Goal: Transaction & Acquisition: Purchase product/service

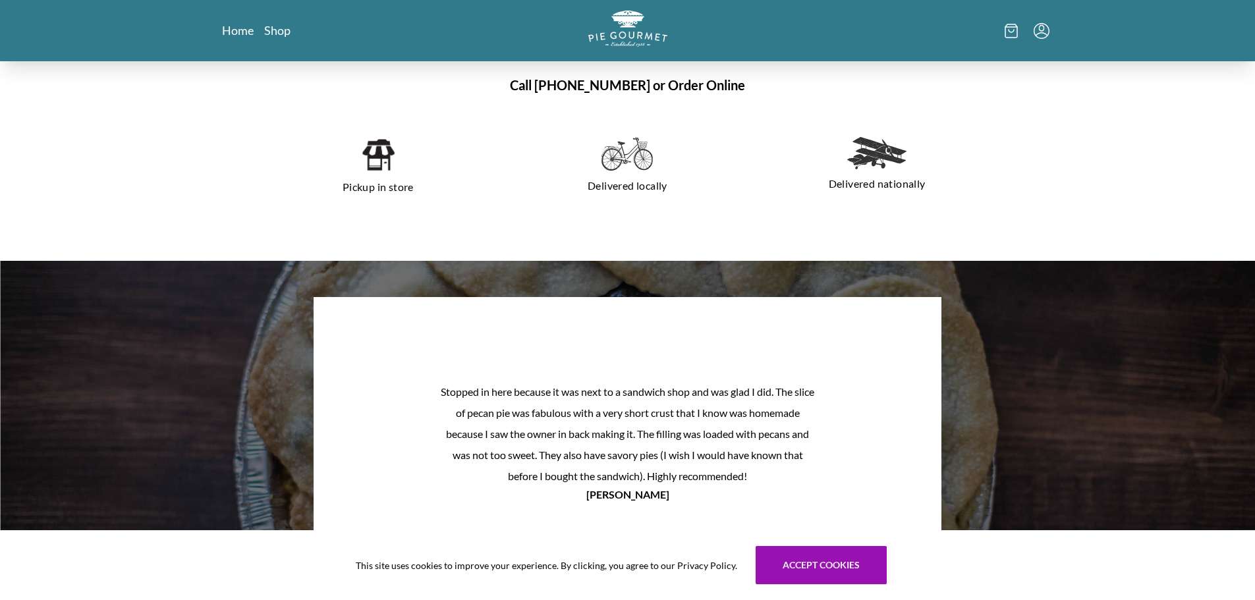
scroll to position [886, 0]
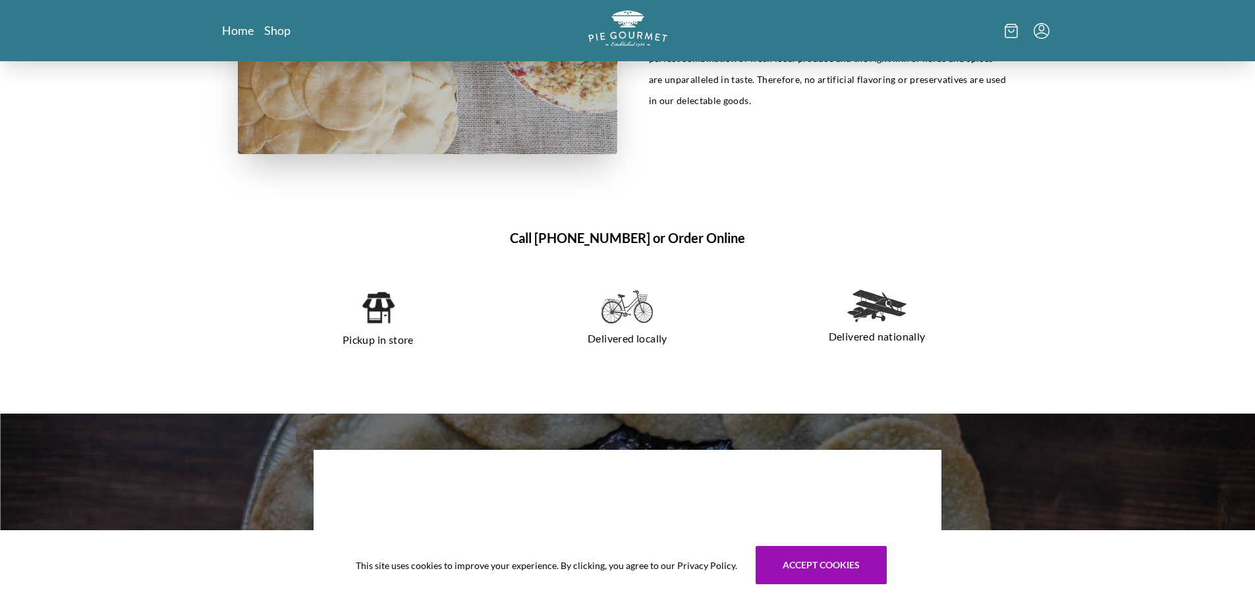
click at [380, 315] on img at bounding box center [378, 308] width 34 height 36
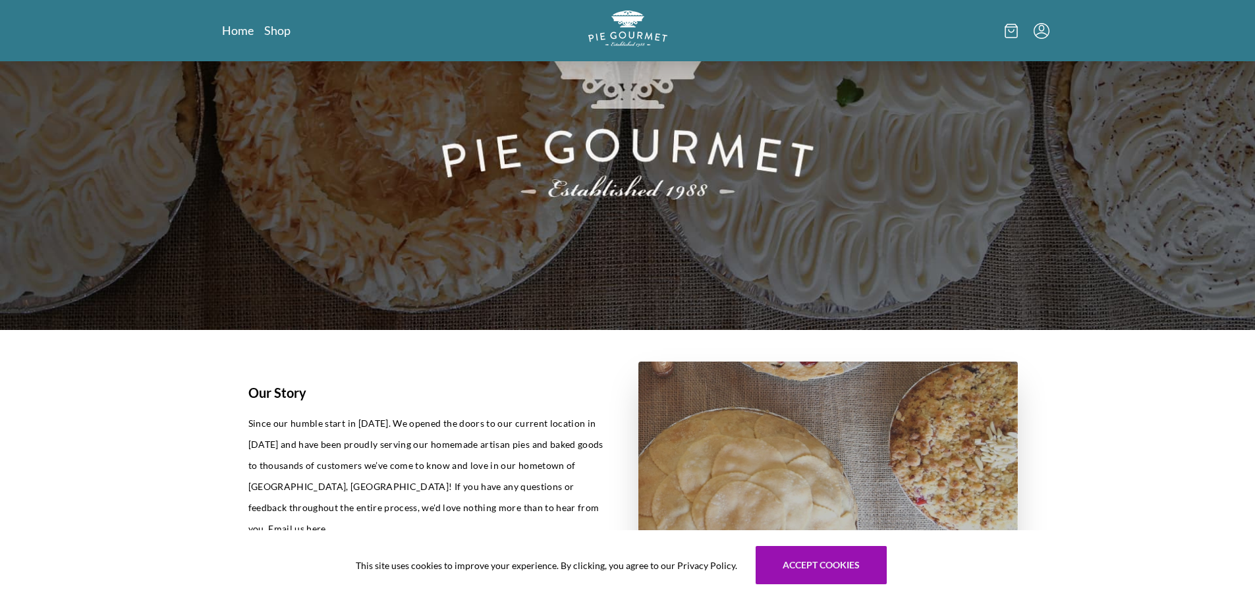
scroll to position [198, 0]
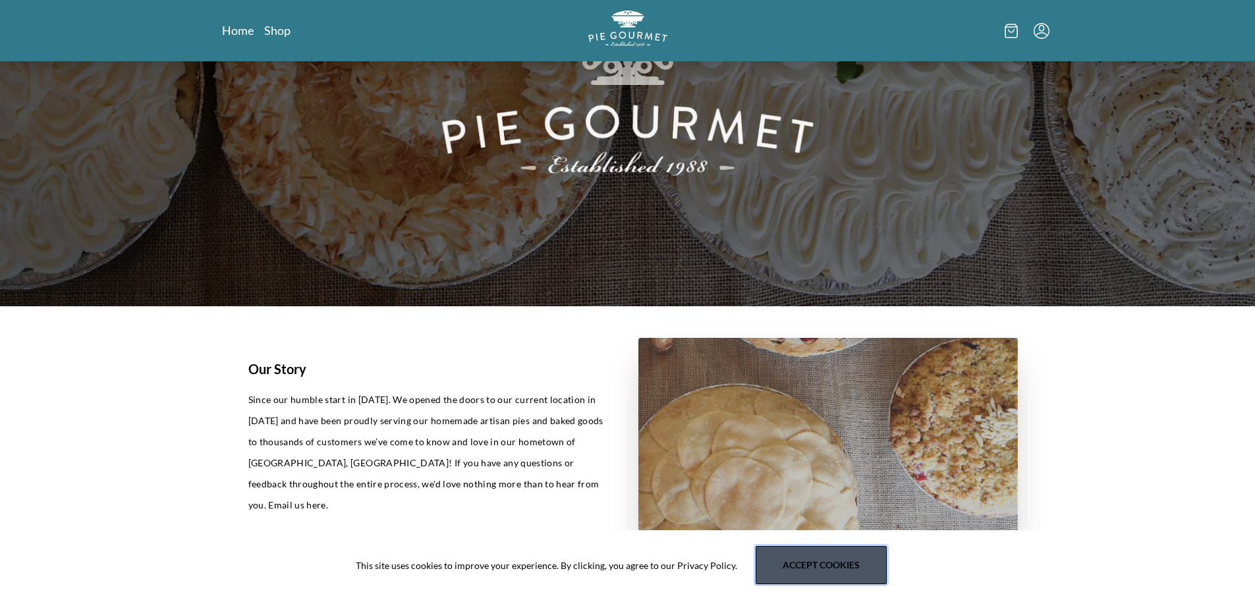
click at [804, 563] on button "Accept cookies" at bounding box center [821, 565] width 131 height 38
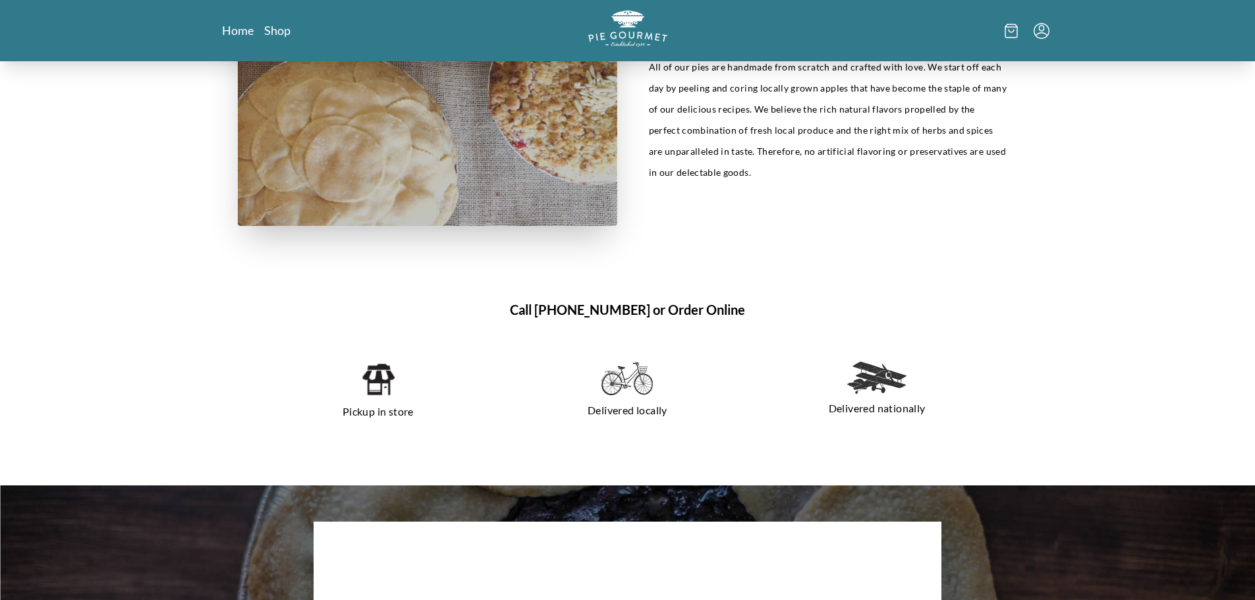
scroll to position [790, 0]
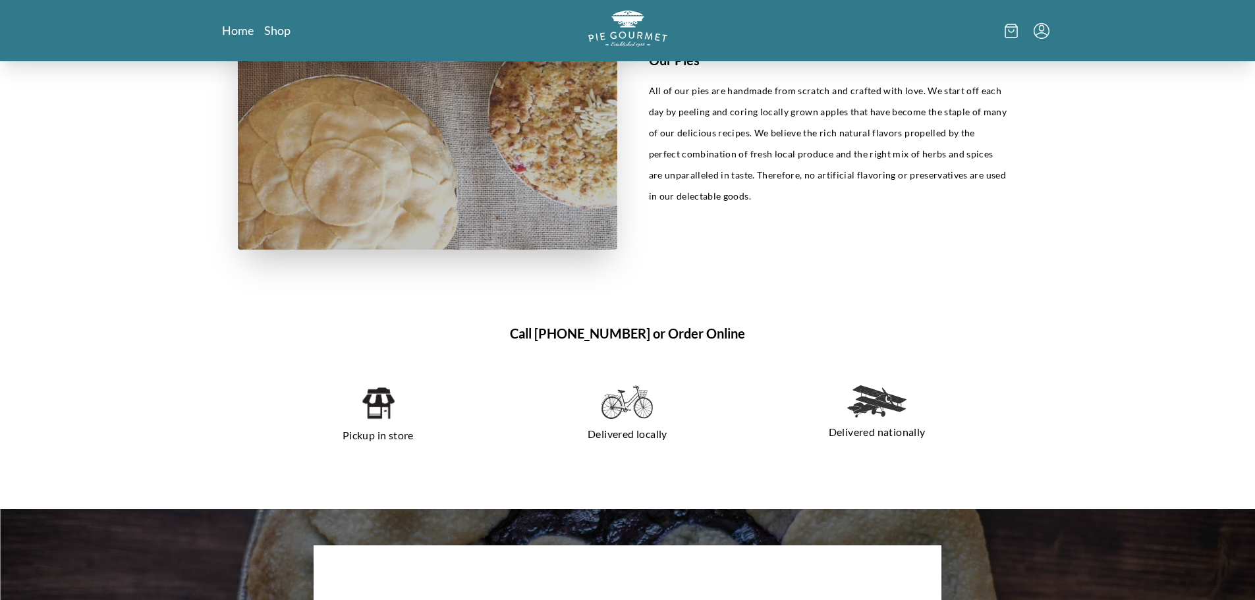
click at [383, 412] on img at bounding box center [378, 403] width 34 height 36
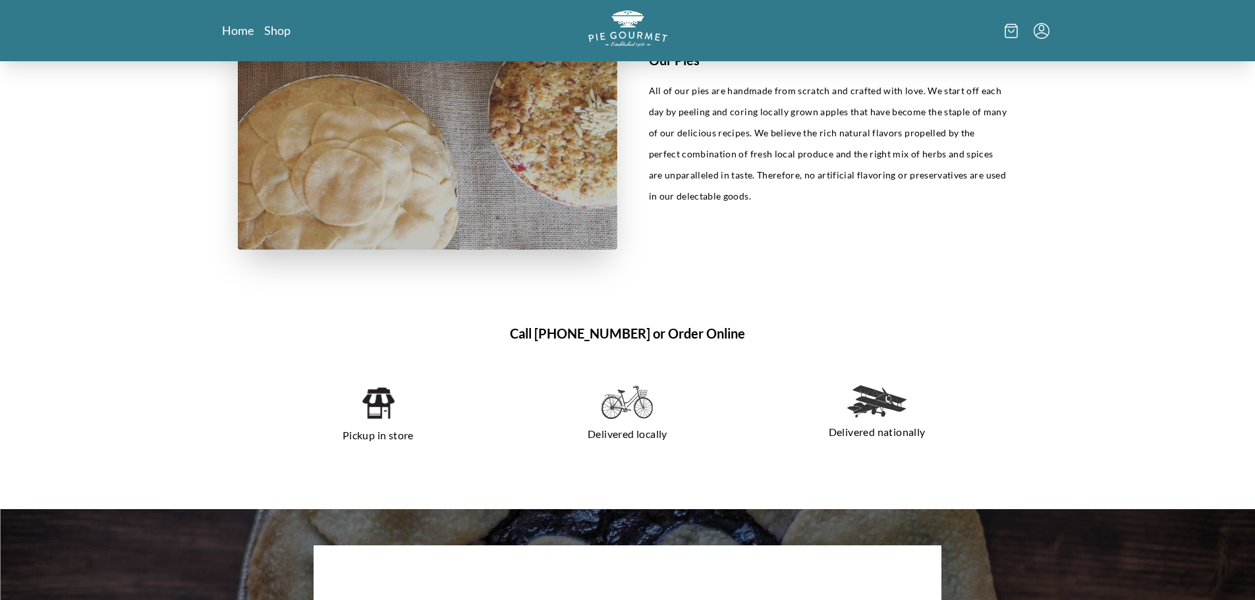
click at [383, 412] on img at bounding box center [378, 403] width 34 height 36
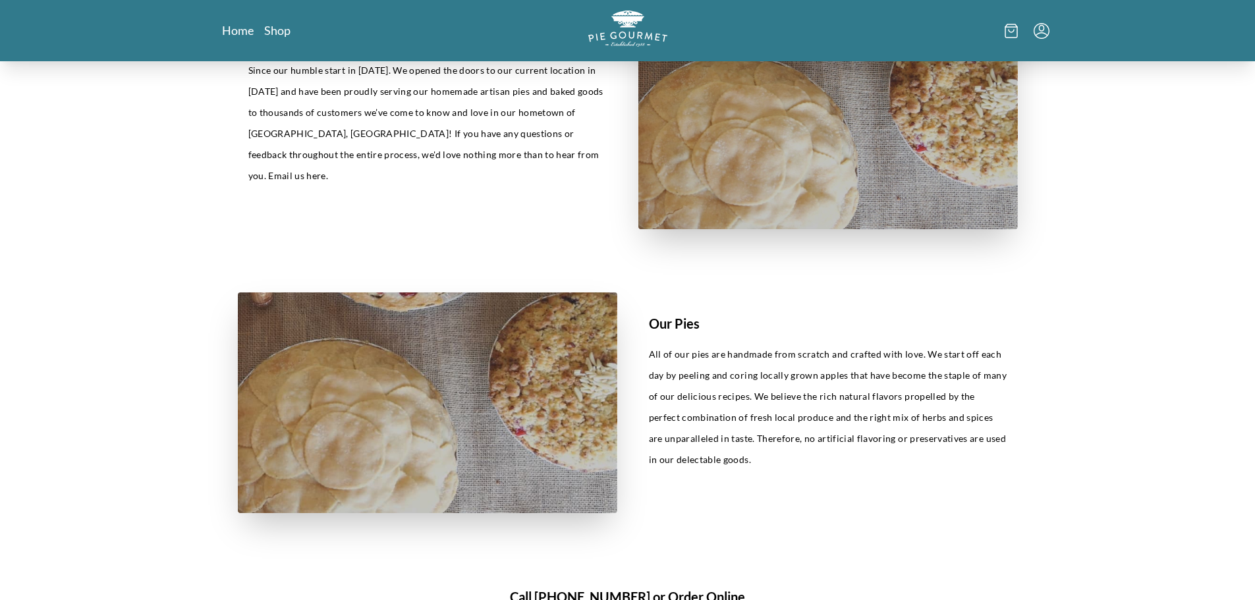
scroll to position [329, 0]
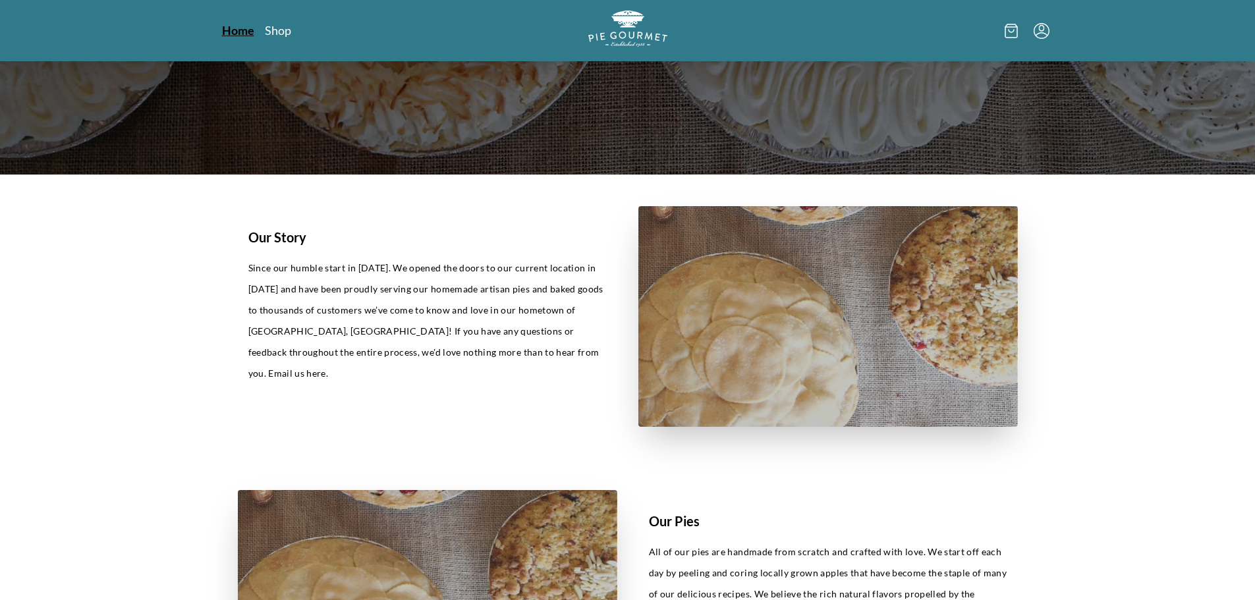
click at [243, 26] on link "Home" at bounding box center [238, 30] width 32 height 16
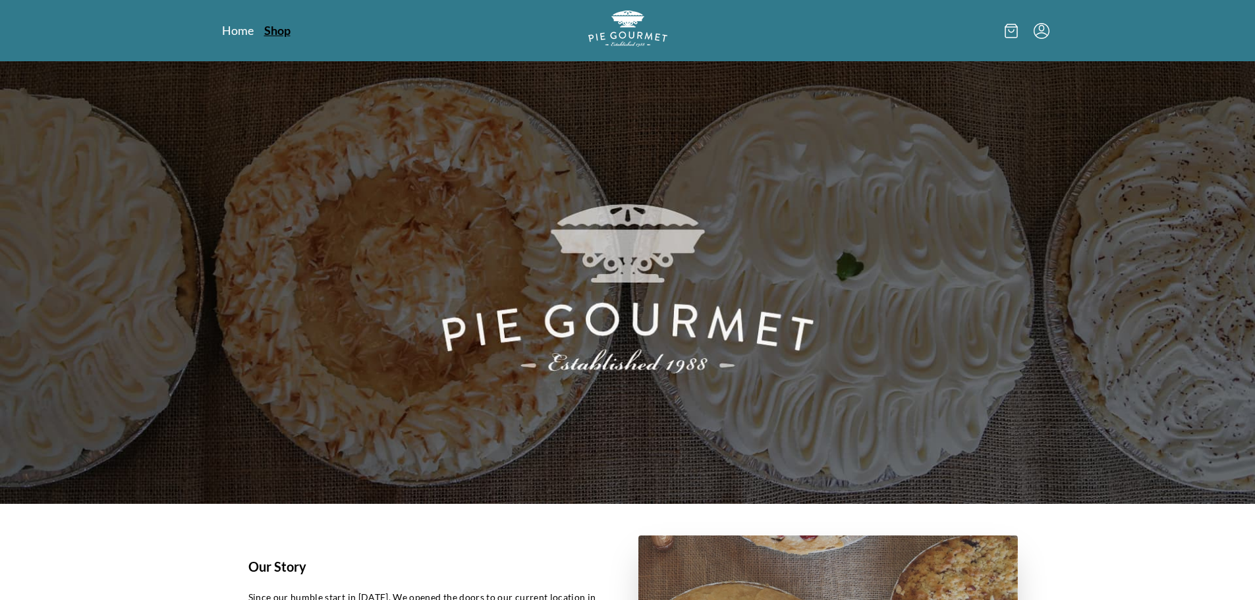
click at [277, 28] on link "Shop" at bounding box center [277, 30] width 26 height 16
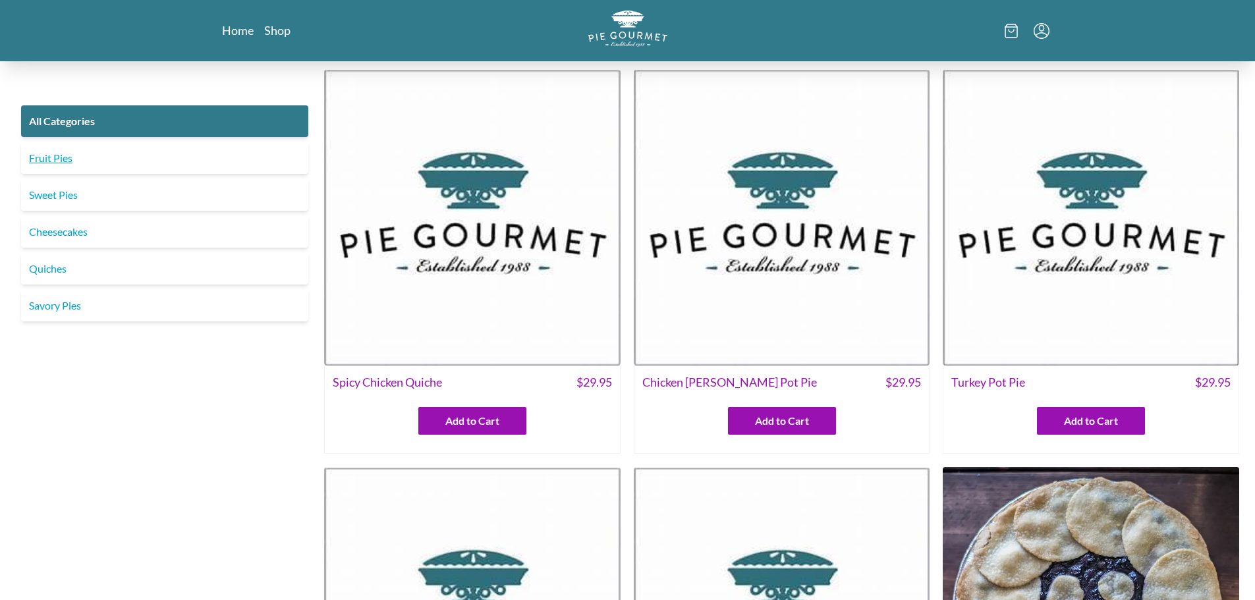
click at [48, 159] on link "Fruit Pies" at bounding box center [164, 158] width 287 height 32
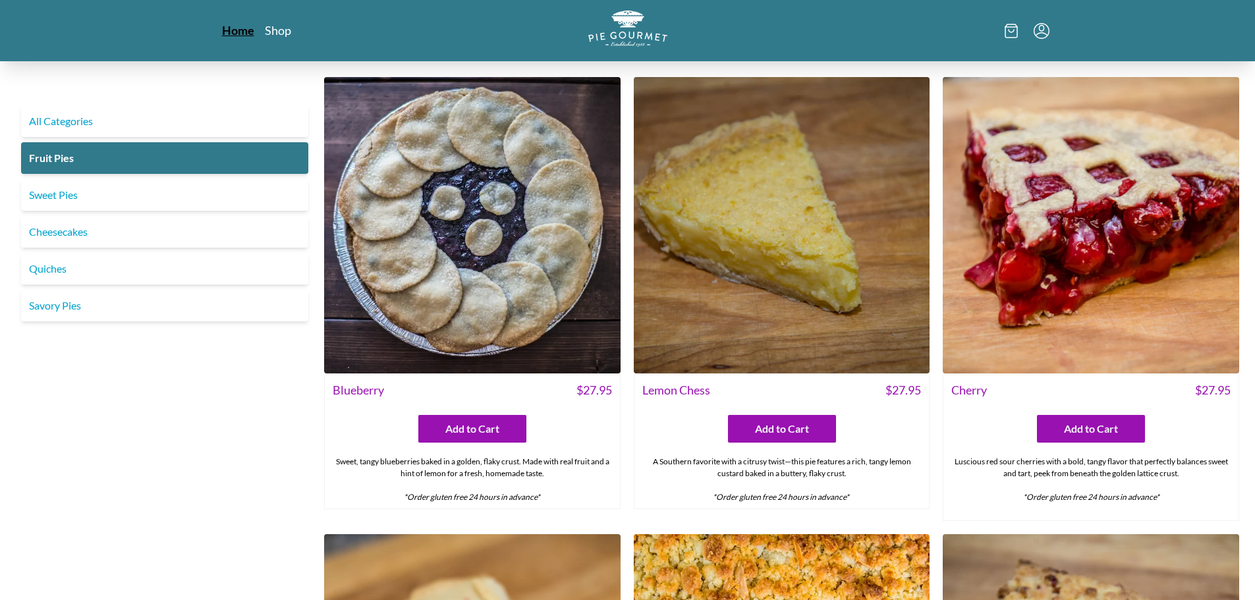
click at [240, 29] on link "Home" at bounding box center [238, 30] width 32 height 16
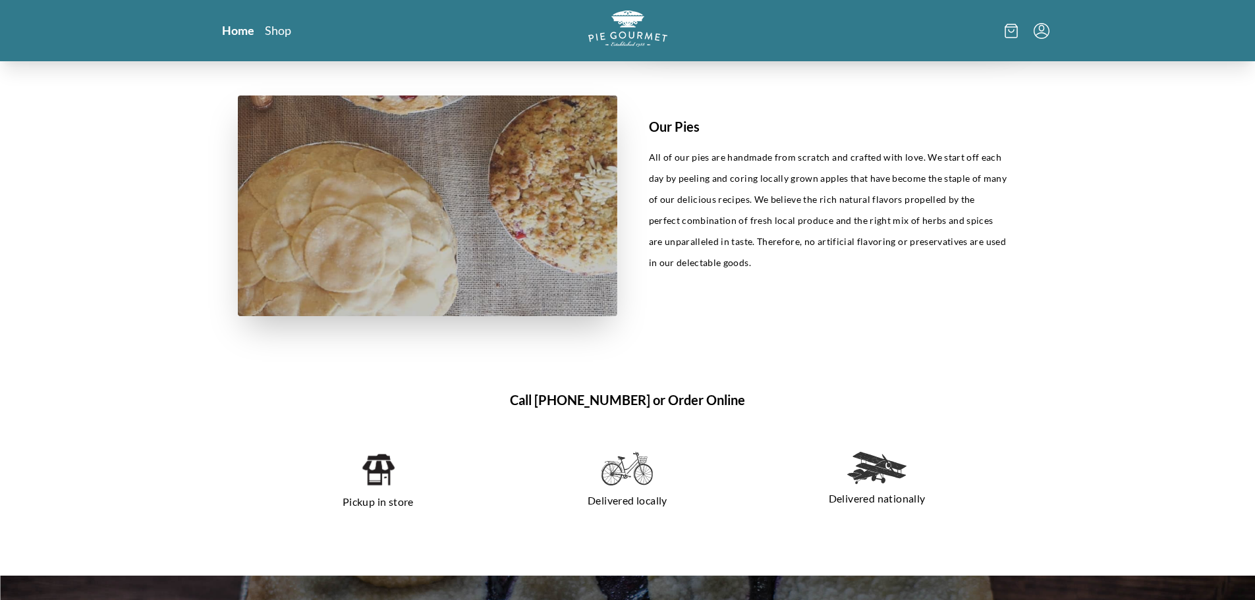
scroll to position [725, 0]
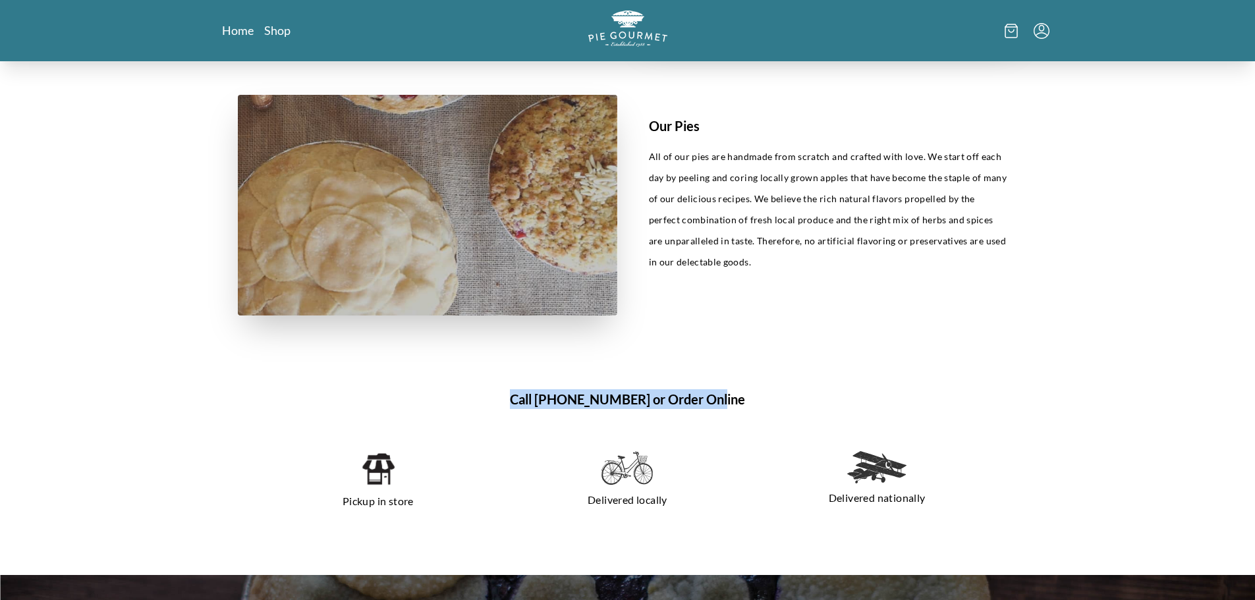
drag, startPoint x: 528, startPoint y: 399, endPoint x: 724, endPoint y: 402, distance: 196.3
click at [724, 402] on h1 "Call [PHONE_NUMBER] or Order Online" at bounding box center [628, 399] width 780 height 20
click at [738, 408] on h1 "Call [PHONE_NUMBER] or Order Online" at bounding box center [628, 399] width 780 height 20
click at [730, 398] on h1 "Call [PHONE_NUMBER] or Order Online" at bounding box center [628, 399] width 780 height 20
drag, startPoint x: 731, startPoint y: 397, endPoint x: 528, endPoint y: 397, distance: 202.9
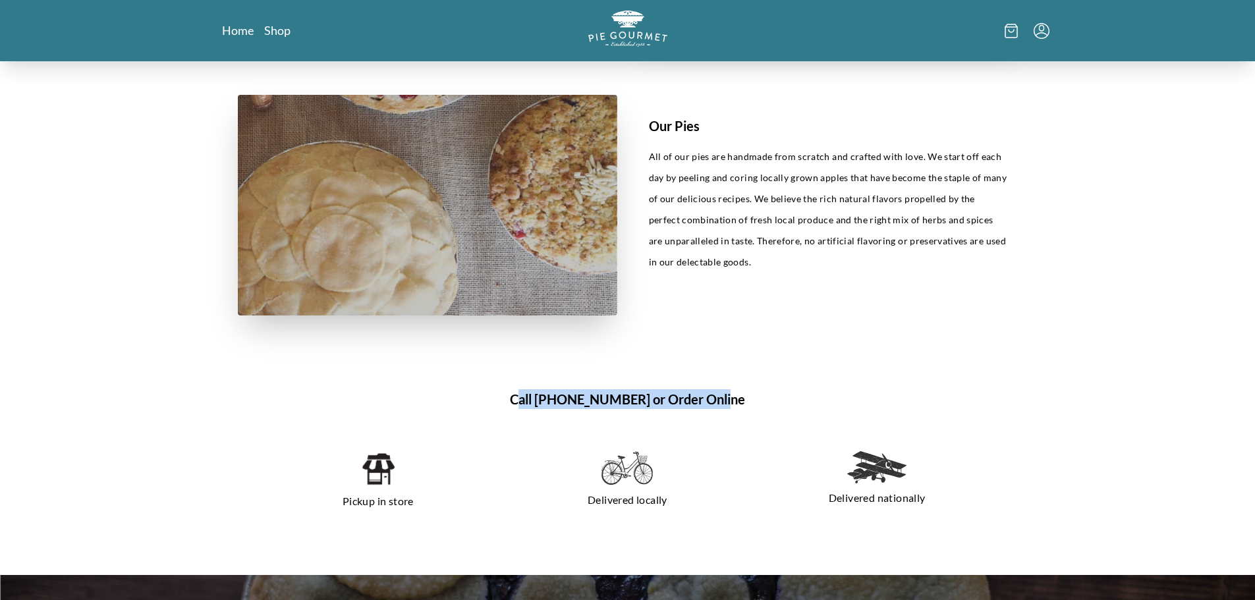
click at [528, 397] on h1 "Call [PHONE_NUMBER] or Order Online" at bounding box center [628, 399] width 780 height 20
click at [519, 414] on section "Call [PHONE_NUMBER] or Order Online Pickup in store Delivered locally Delivered…" at bounding box center [627, 461] width 843 height 228
drag, startPoint x: 522, startPoint y: 398, endPoint x: 727, endPoint y: 404, distance: 205.0
click at [727, 404] on h1 "Call [PHONE_NUMBER] or Order Online" at bounding box center [628, 399] width 780 height 20
click at [734, 404] on h1 "Call [PHONE_NUMBER] or Order Online" at bounding box center [628, 399] width 780 height 20
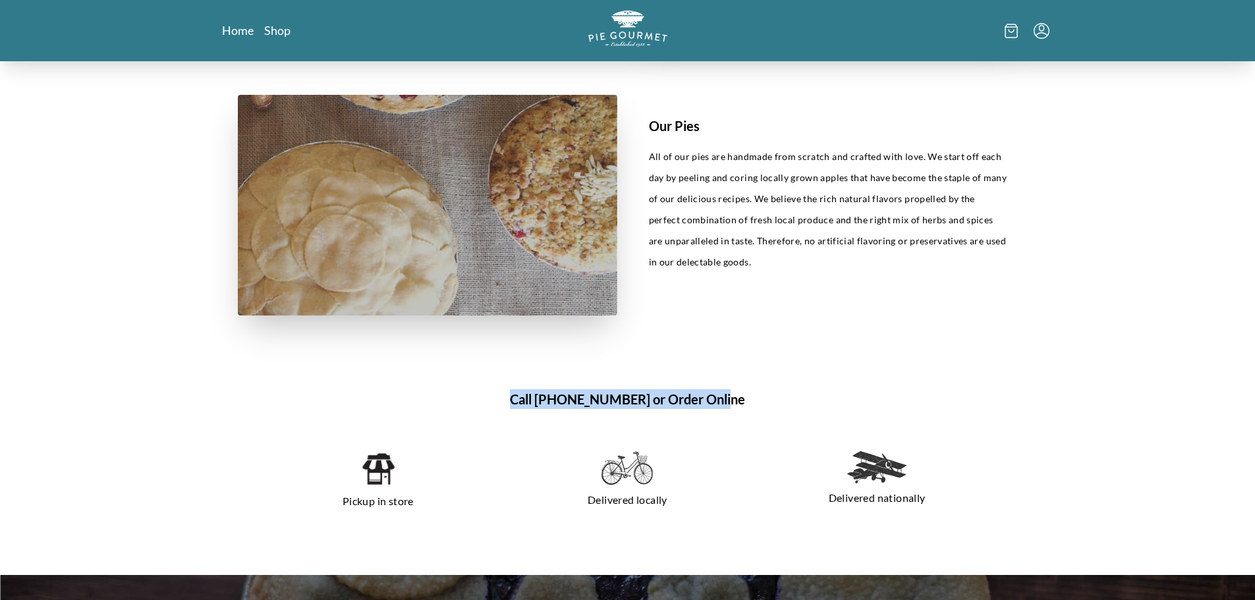
drag, startPoint x: 734, startPoint y: 397, endPoint x: 523, endPoint y: 395, distance: 211.5
click at [523, 395] on h1 "Call [PHONE_NUMBER] or Order Online" at bounding box center [628, 399] width 780 height 20
click at [522, 412] on section "Call [PHONE_NUMBER] or Order Online Pickup in store Delivered locally Delivered…" at bounding box center [627, 461] width 843 height 228
drag, startPoint x: 523, startPoint y: 397, endPoint x: 729, endPoint y: 402, distance: 206.3
click at [729, 402] on h1 "Call [PHONE_NUMBER] or Order Online" at bounding box center [628, 399] width 780 height 20
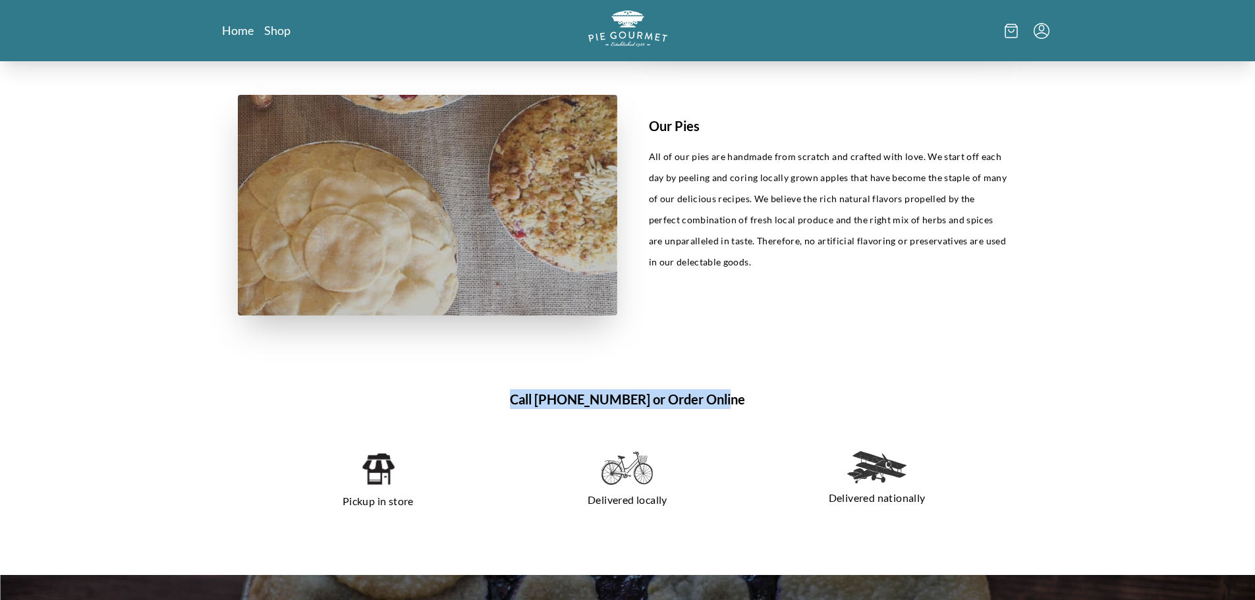
click at [741, 405] on h1 "Call [PHONE_NUMBER] or Order Online" at bounding box center [628, 399] width 780 height 20
click at [735, 400] on h1 "Call [PHONE_NUMBER] or Order Online" at bounding box center [628, 399] width 780 height 20
drag, startPoint x: 733, startPoint y: 399, endPoint x: 527, endPoint y: 397, distance: 205.5
click at [527, 397] on h1 "Call [PHONE_NUMBER] or Order Online" at bounding box center [628, 399] width 780 height 20
click at [274, 29] on link "Shop" at bounding box center [277, 30] width 26 height 16
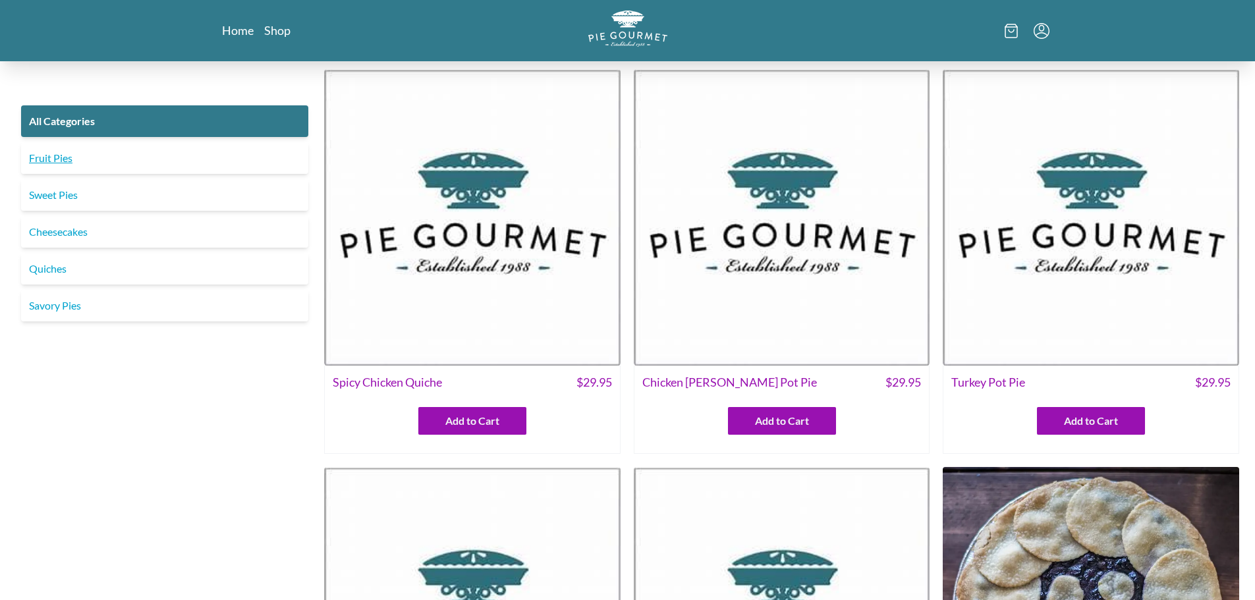
click at [53, 155] on link "Fruit Pies" at bounding box center [164, 158] width 287 height 32
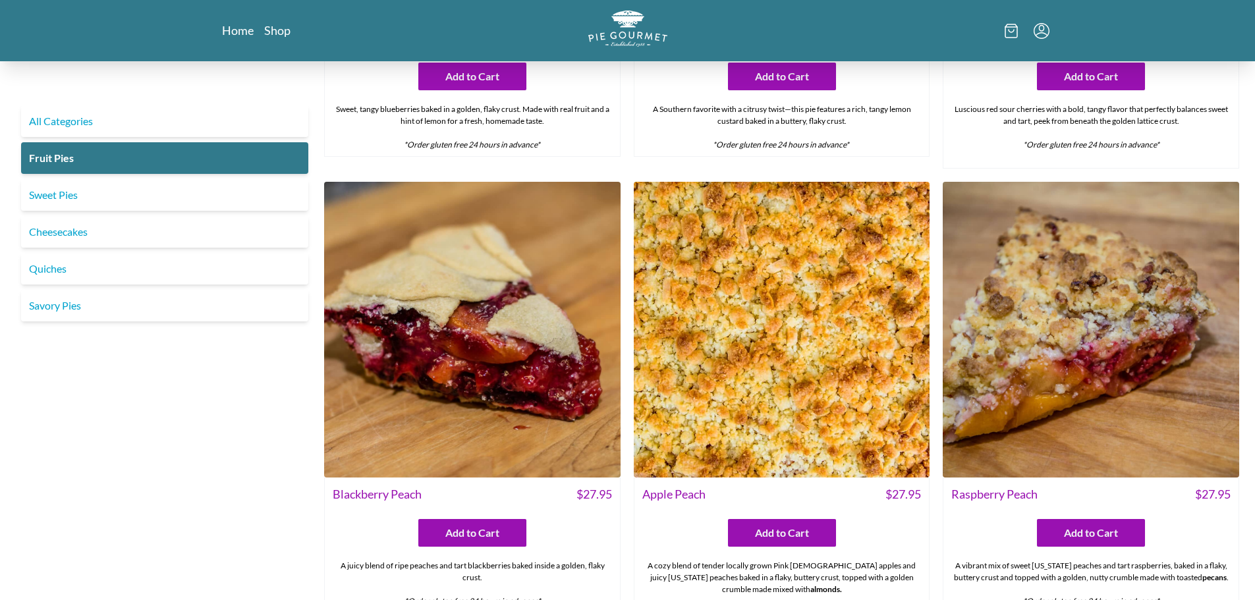
scroll to position [329, 0]
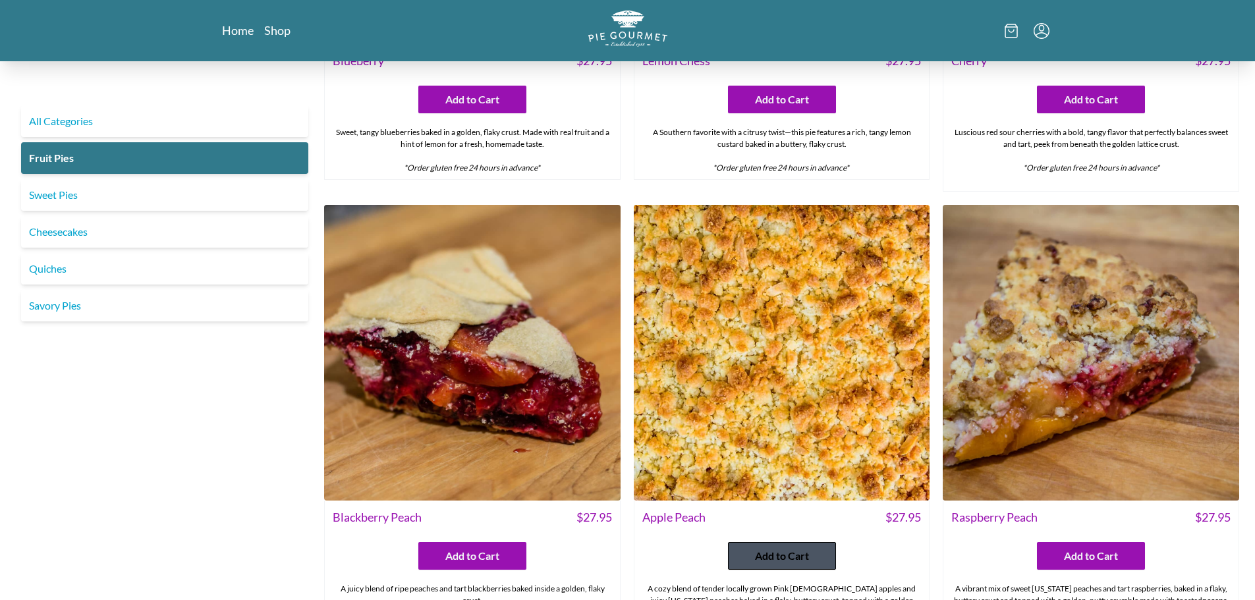
click at [769, 553] on span "Add to Cart" at bounding box center [782, 556] width 54 height 16
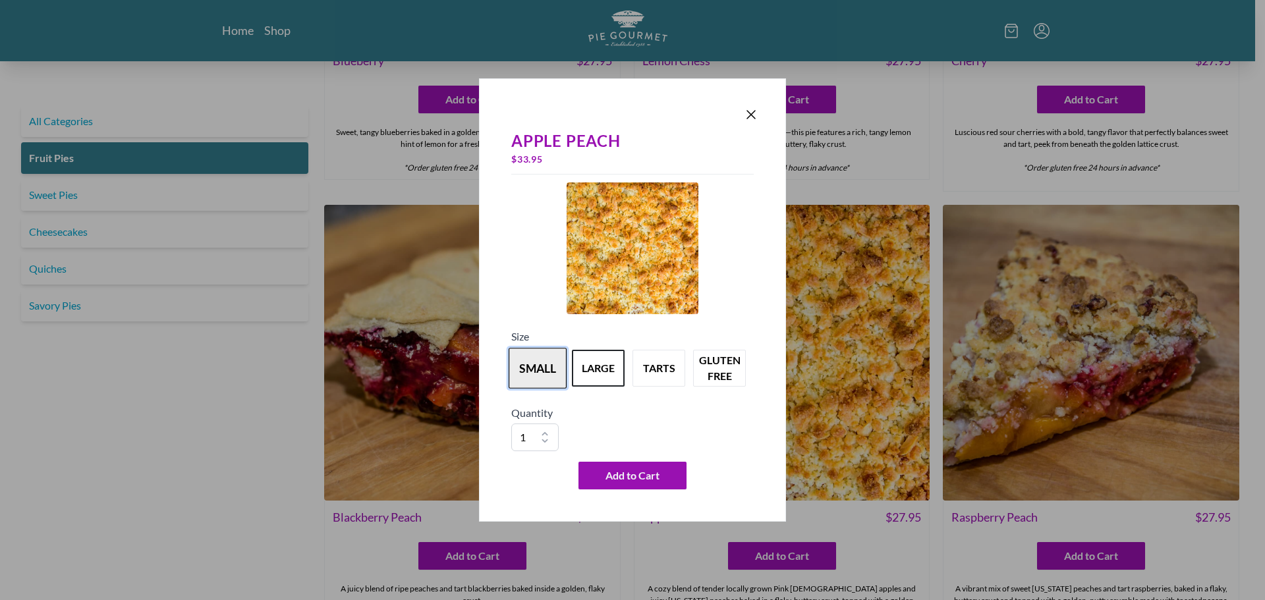
click at [521, 360] on button "small" at bounding box center [538, 368] width 58 height 41
click at [590, 356] on button "large" at bounding box center [598, 368] width 58 height 41
click at [629, 472] on span "Add to Cart" at bounding box center [632, 476] width 54 height 16
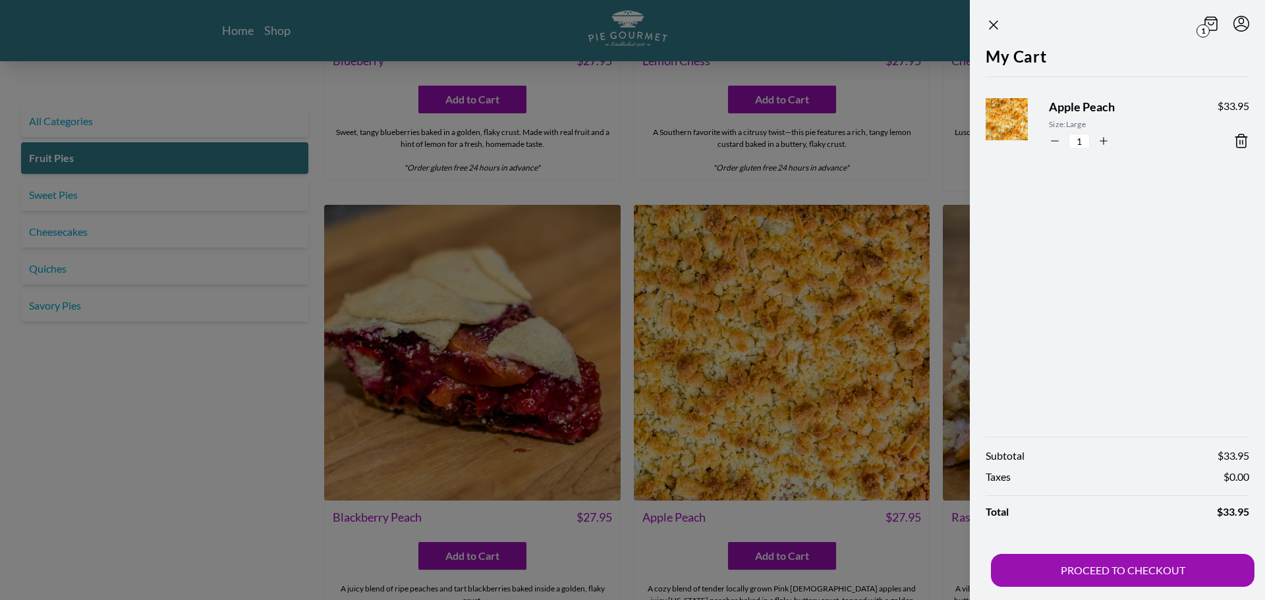
click at [866, 175] on div at bounding box center [632, 300] width 1265 height 600
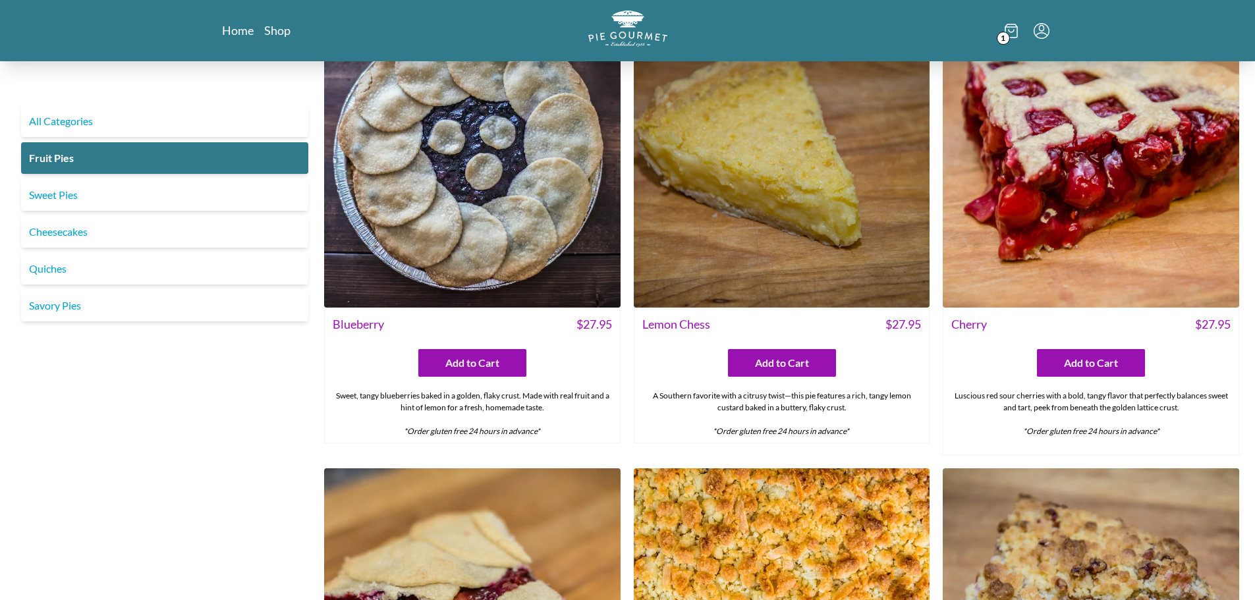
scroll to position [0, 0]
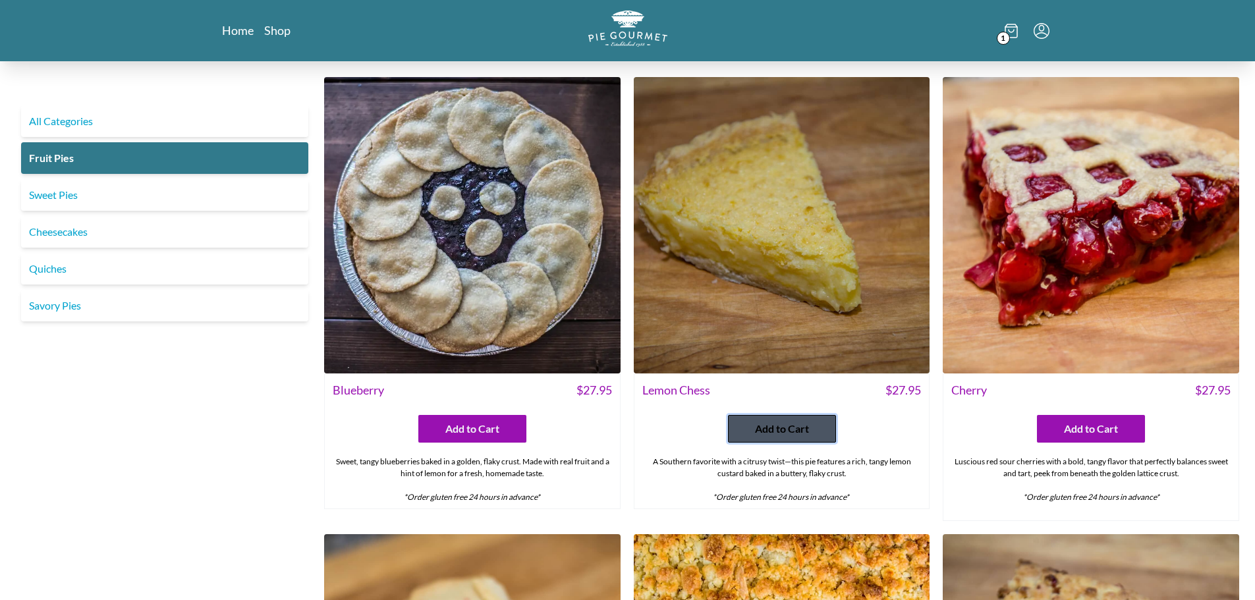
click at [782, 428] on span "Add to Cart" at bounding box center [782, 429] width 54 height 16
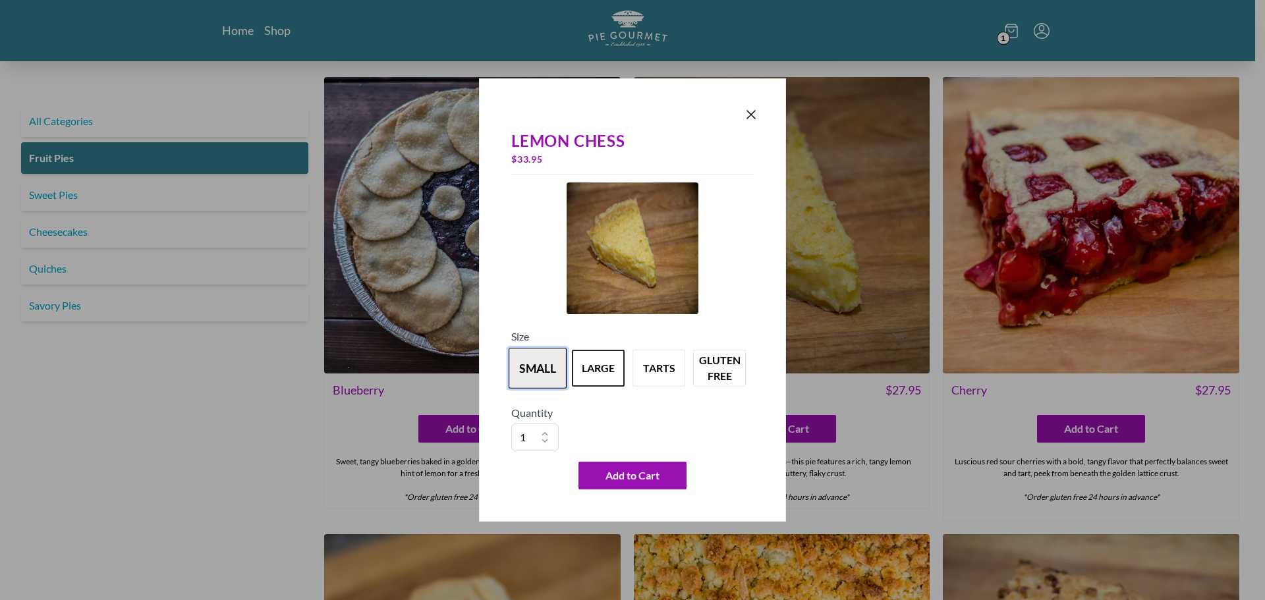
click at [542, 374] on button "small" at bounding box center [538, 368] width 58 height 41
click at [650, 473] on span "Add to Cart" at bounding box center [632, 476] width 54 height 16
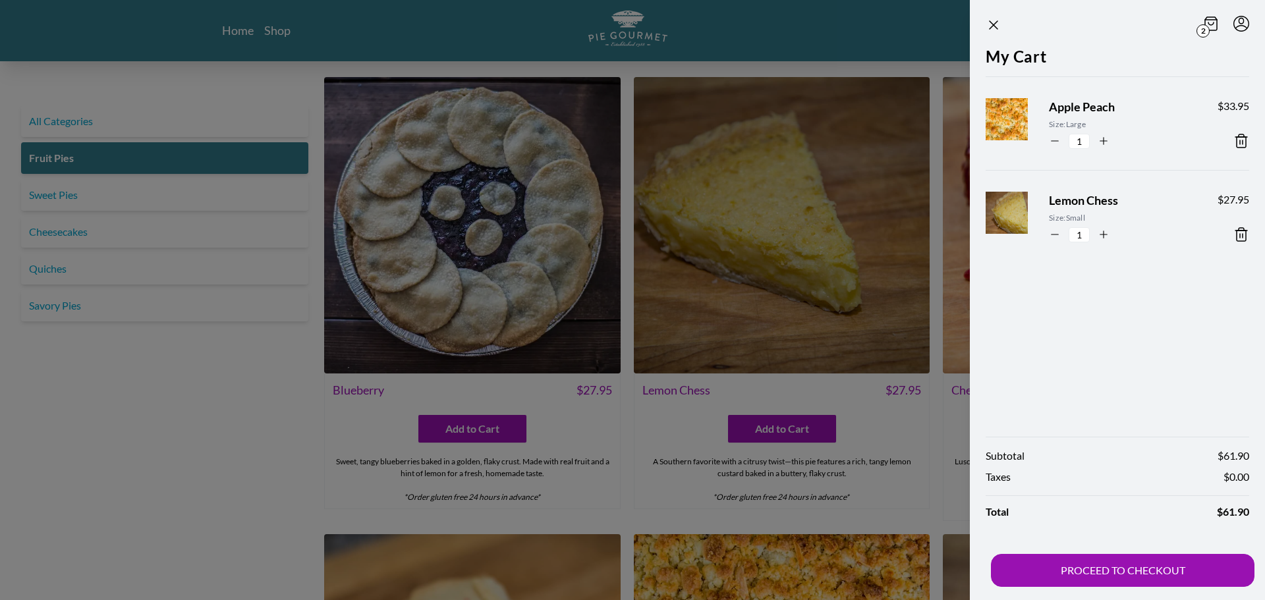
click at [883, 412] on div at bounding box center [632, 300] width 1265 height 600
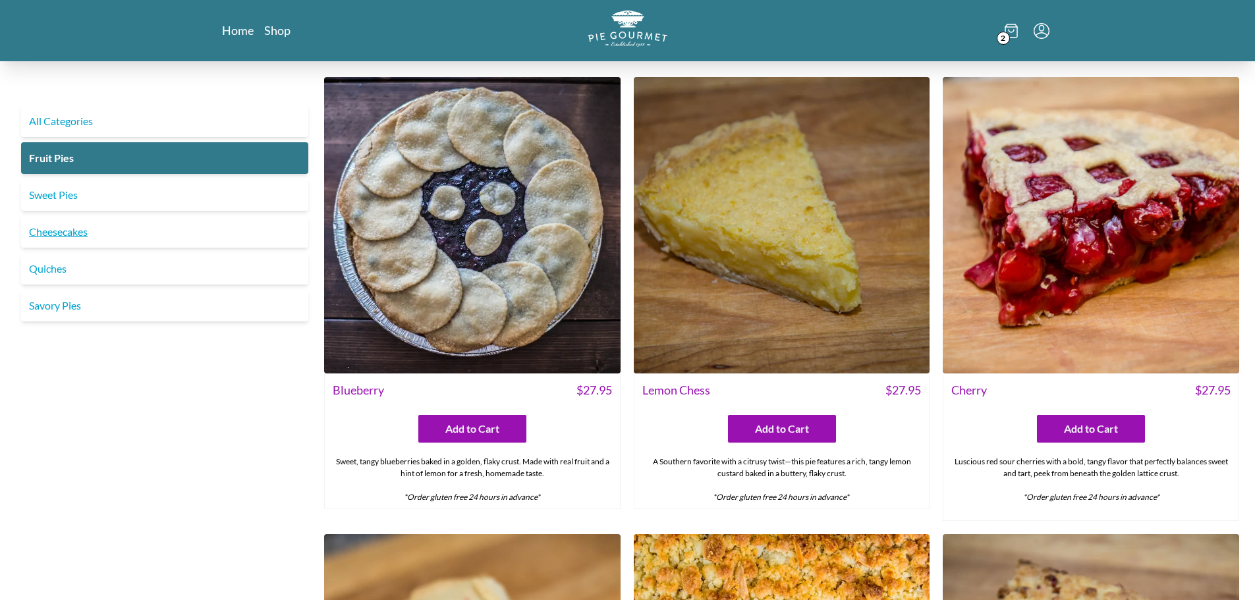
click at [83, 230] on link "Cheesecakes" at bounding box center [164, 232] width 287 height 32
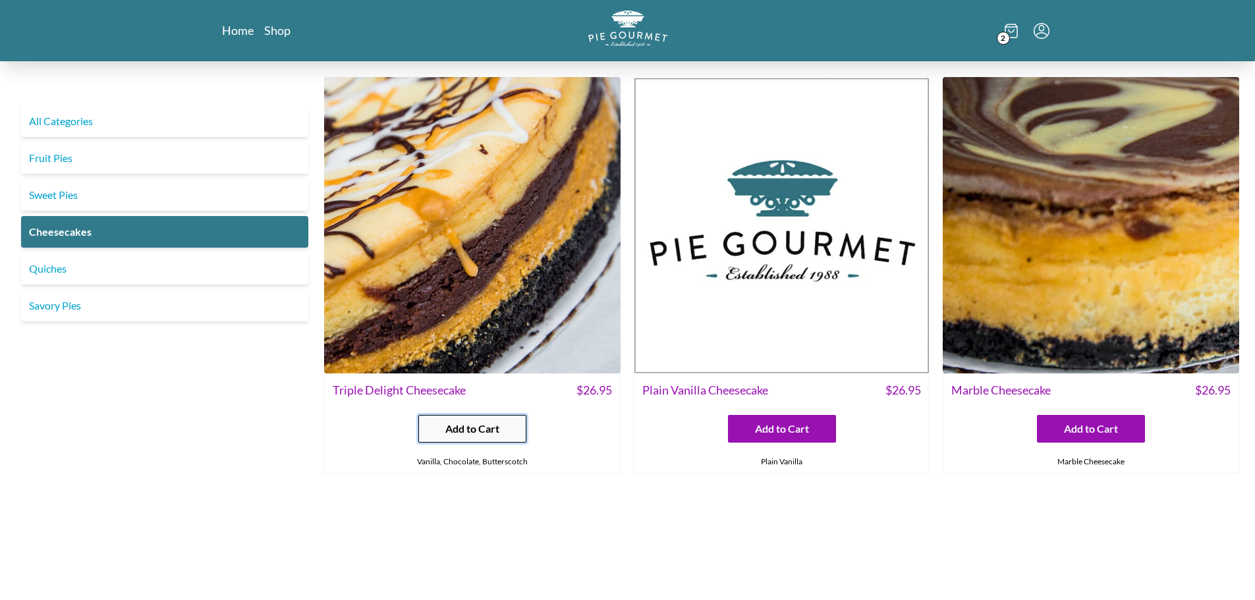
click at [501, 423] on button "Add to Cart" at bounding box center [472, 429] width 108 height 28
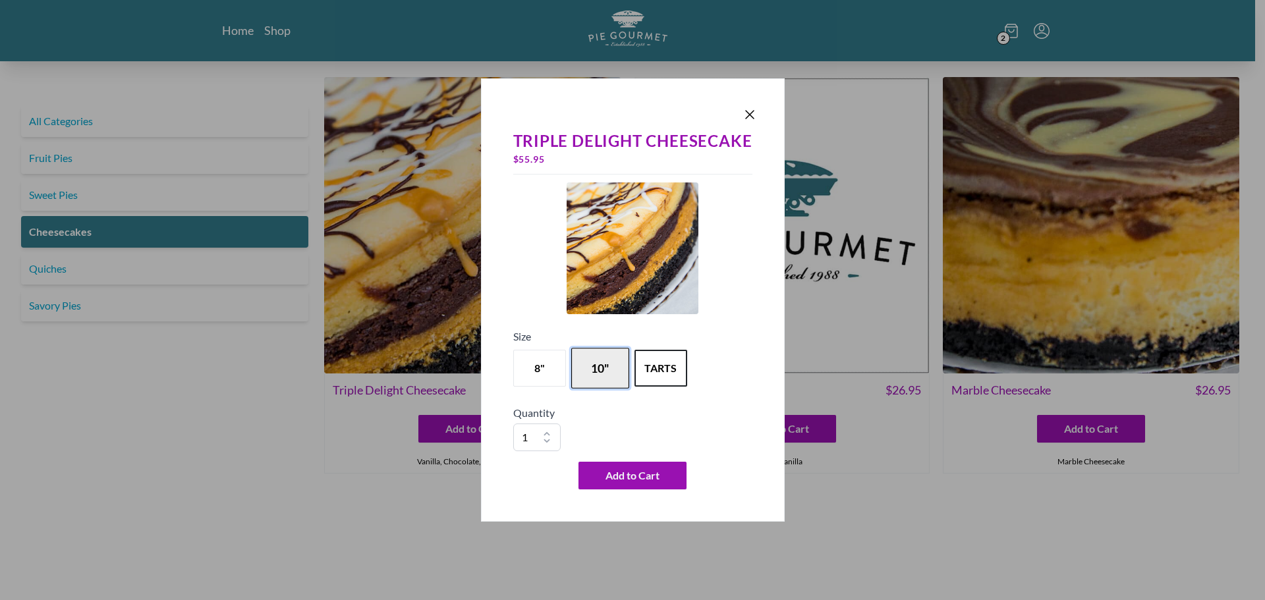
click at [595, 370] on button "10"" at bounding box center [600, 368] width 58 height 41
click at [618, 473] on span "Add to Cart" at bounding box center [632, 476] width 54 height 16
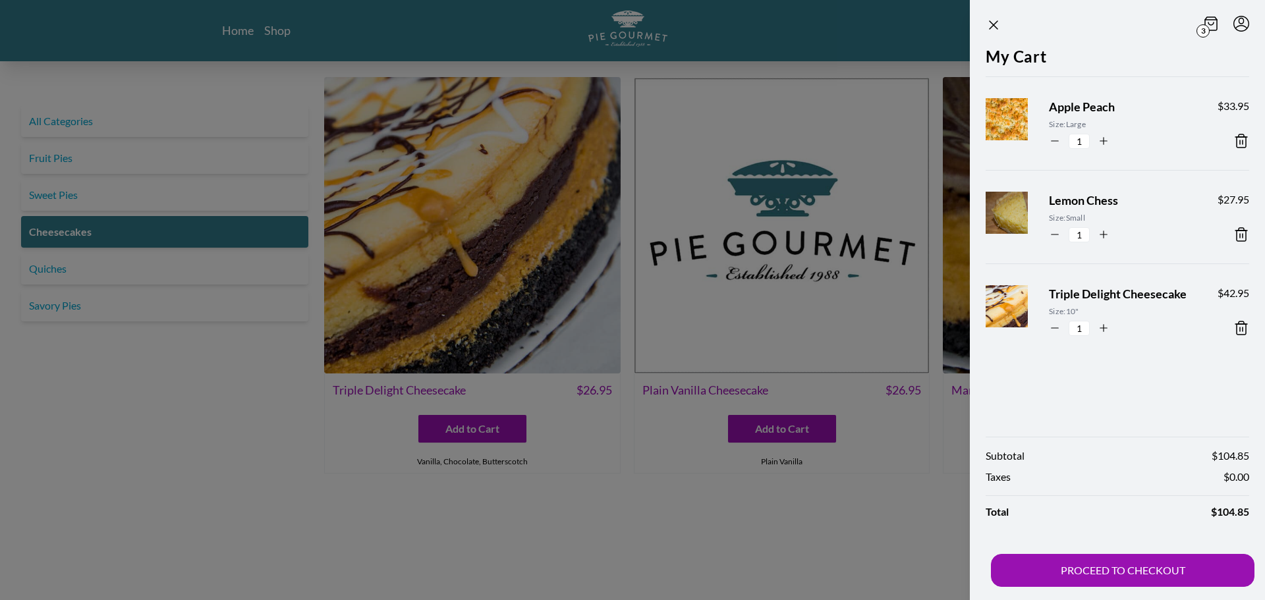
click at [1055, 326] on icon "button" at bounding box center [1055, 328] width 12 height 12
type input "0"
click at [1244, 235] on icon at bounding box center [1241, 235] width 16 height 16
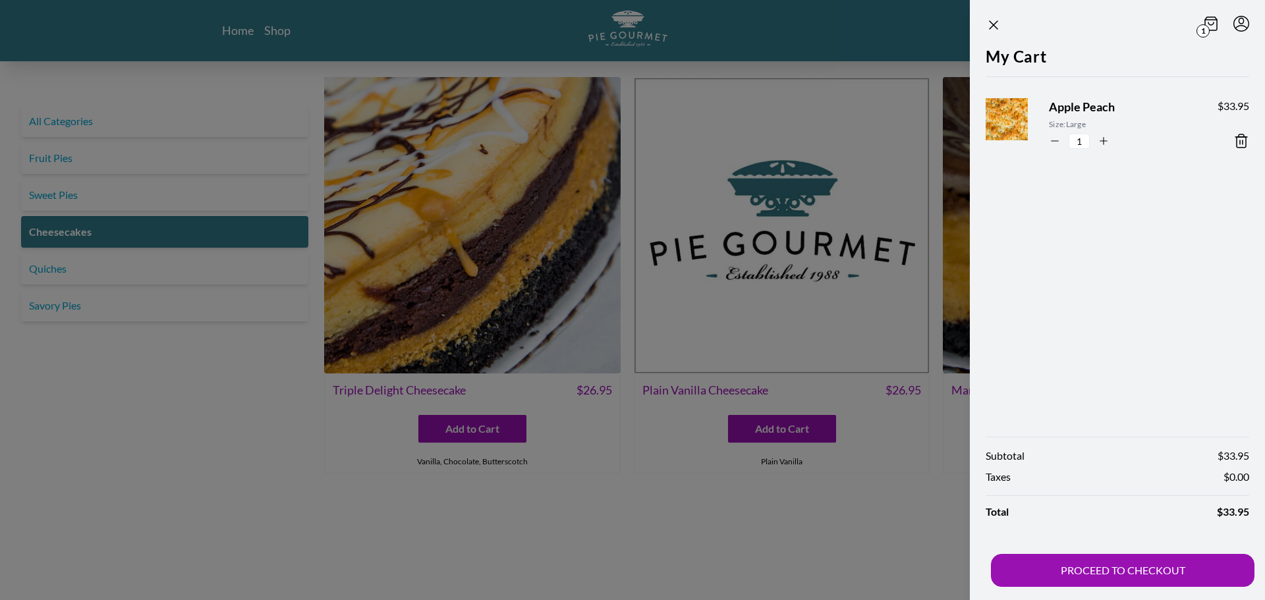
click at [809, 457] on div at bounding box center [632, 300] width 1265 height 600
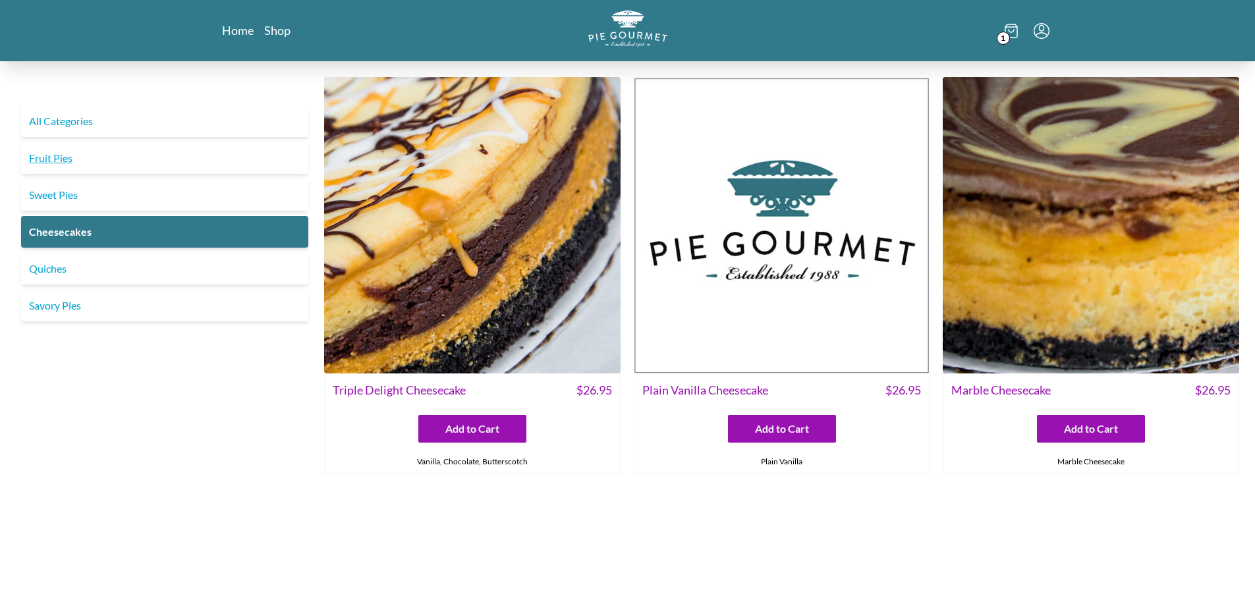
click at [31, 154] on link "Fruit Pies" at bounding box center [164, 158] width 287 height 32
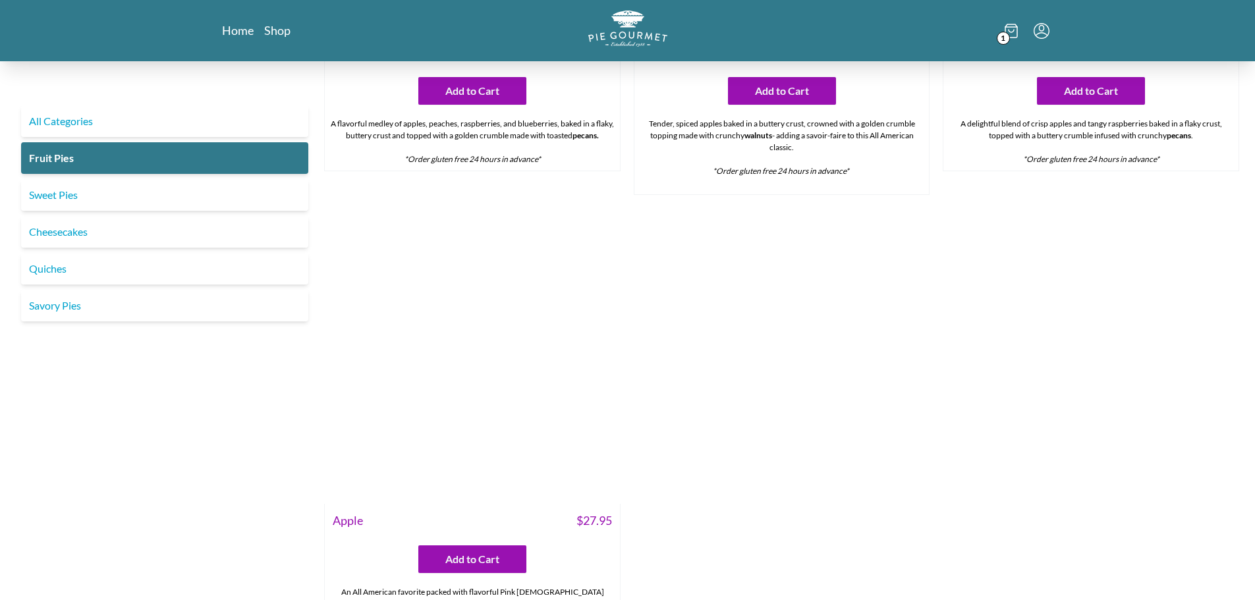
scroll to position [1317, 0]
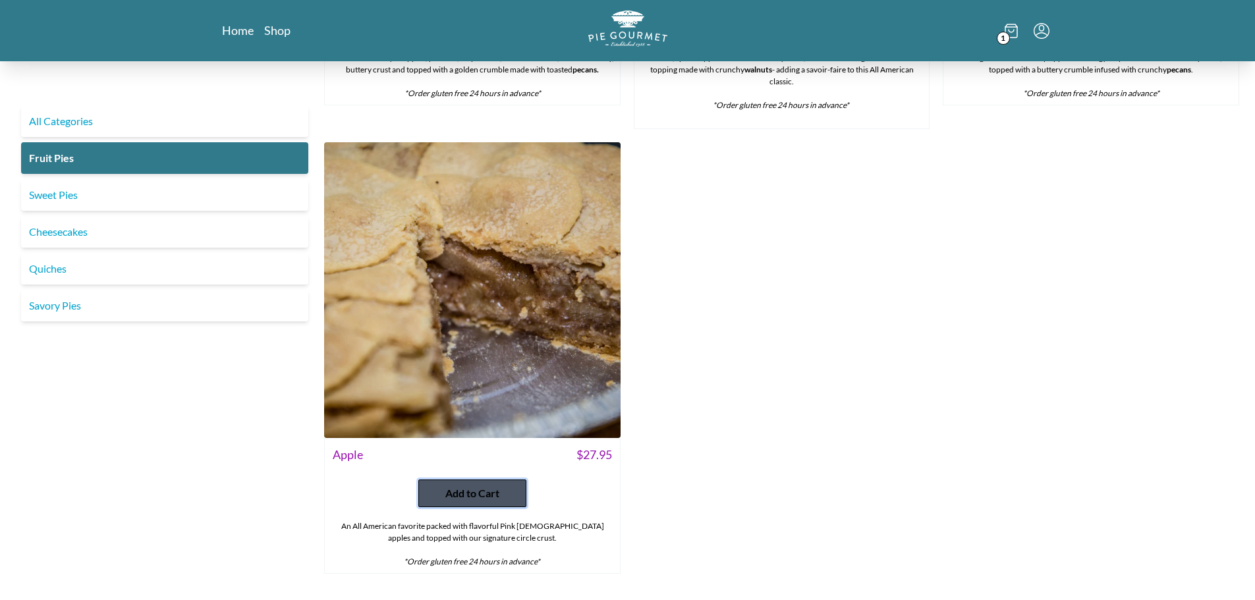
click at [474, 493] on span "Add to Cart" at bounding box center [472, 493] width 54 height 16
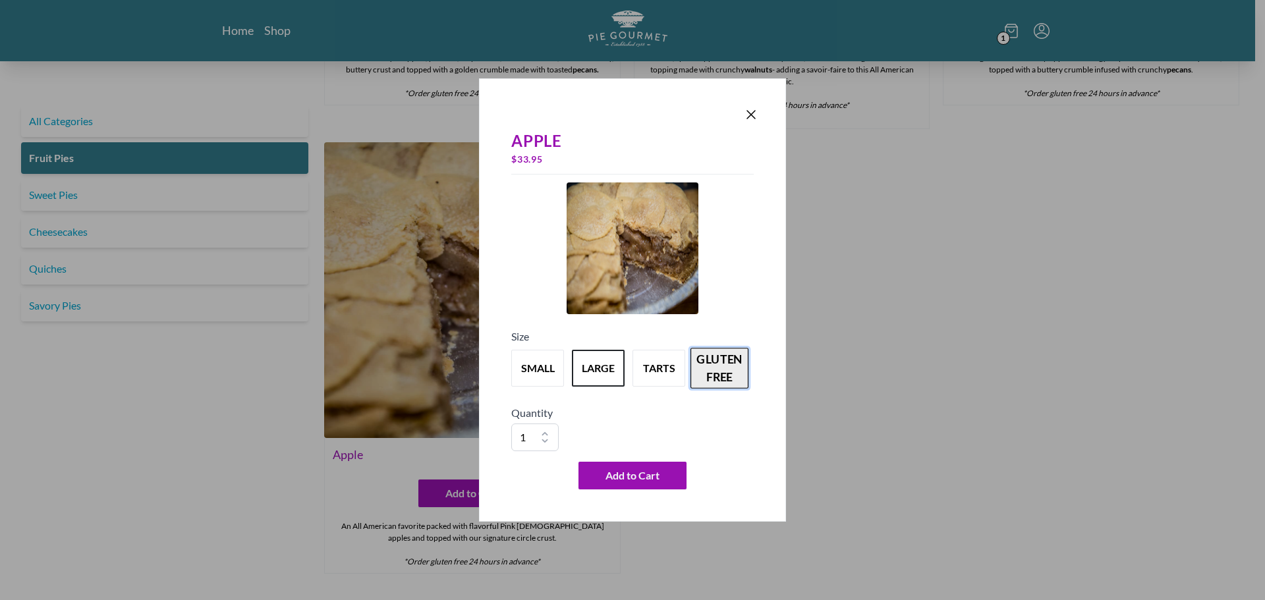
click at [715, 366] on button "gluten free" at bounding box center [719, 368] width 58 height 41
click at [623, 472] on span "Add to Cart" at bounding box center [632, 476] width 54 height 16
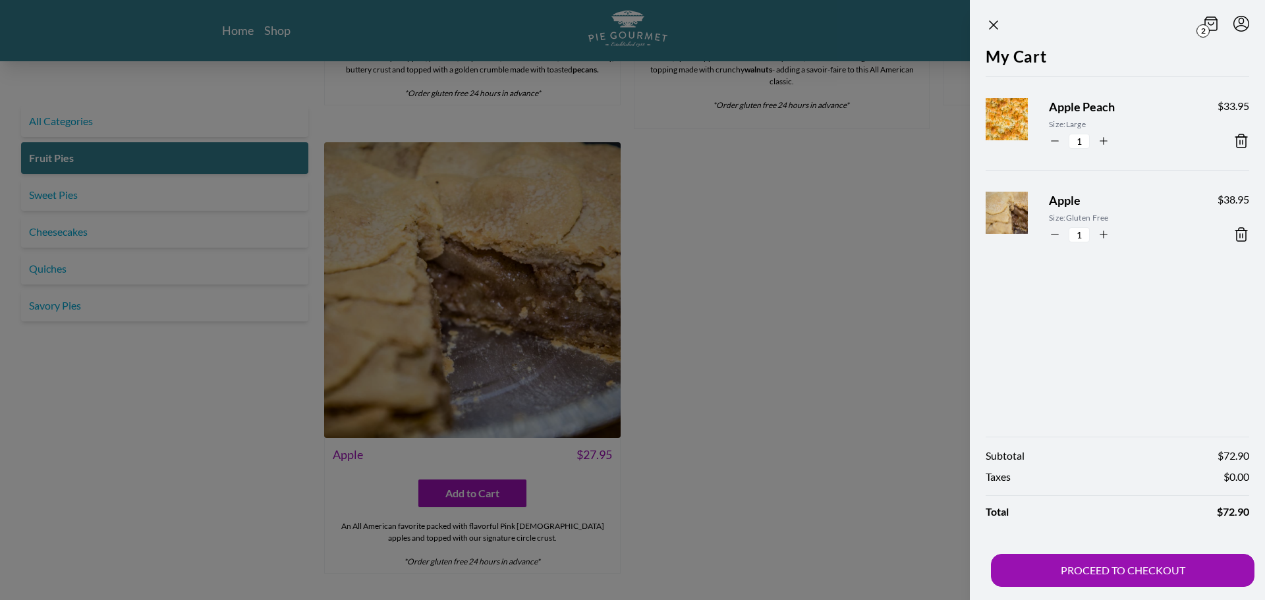
click at [700, 425] on div at bounding box center [632, 300] width 1265 height 600
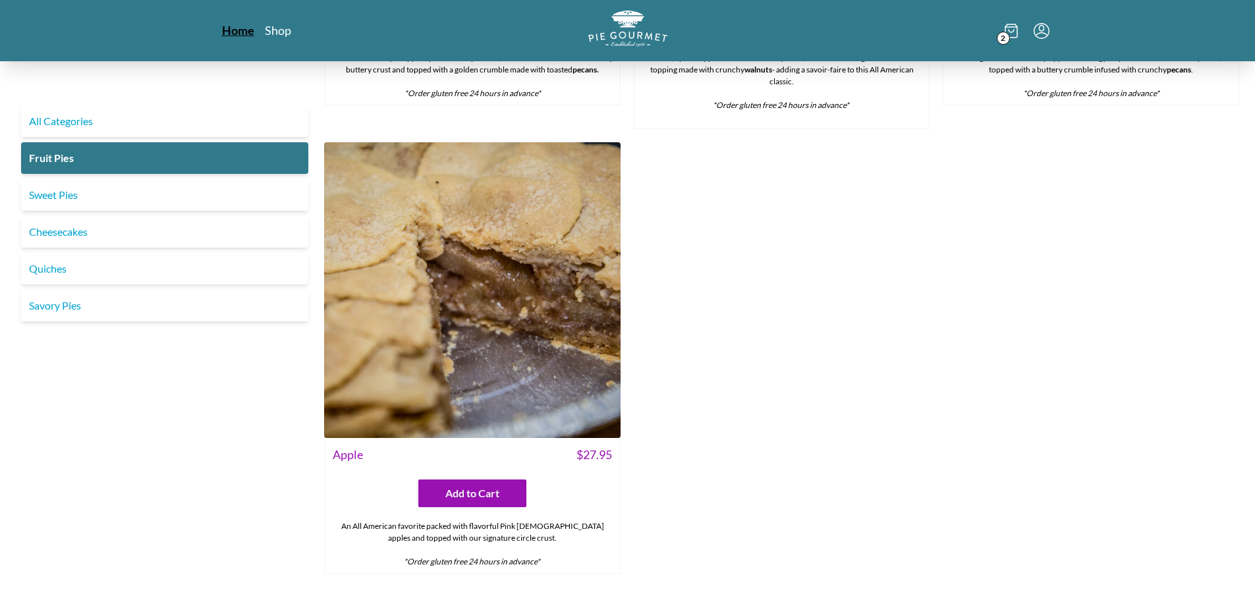
click at [245, 30] on link "Home" at bounding box center [238, 30] width 32 height 16
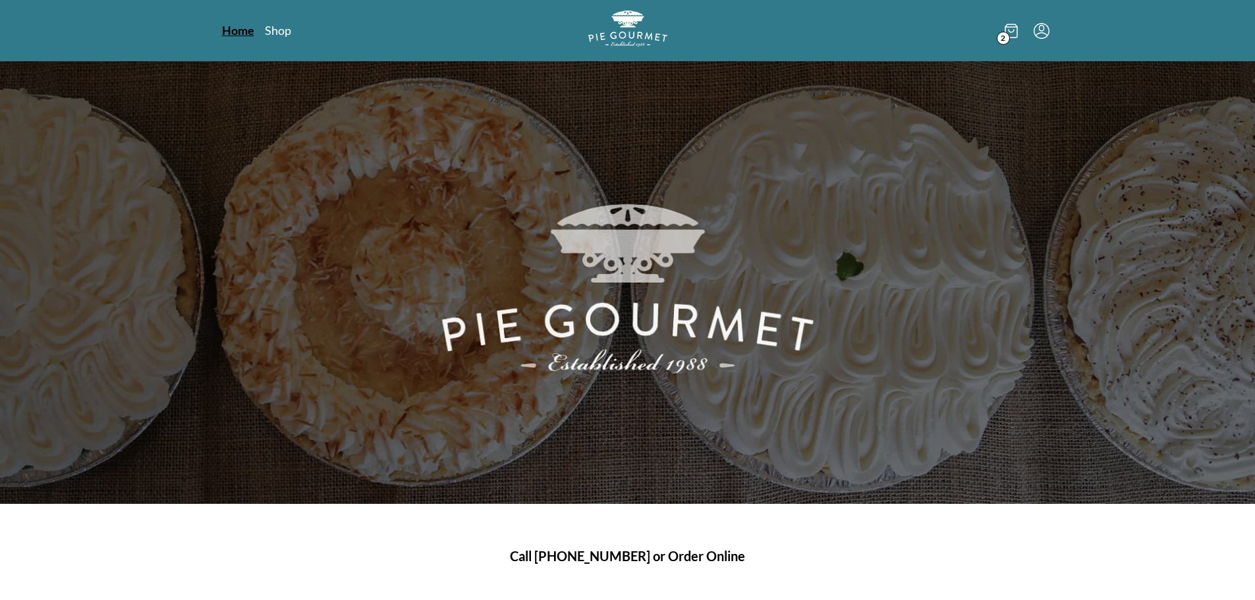
click at [245, 30] on link "Home" at bounding box center [238, 30] width 32 height 16
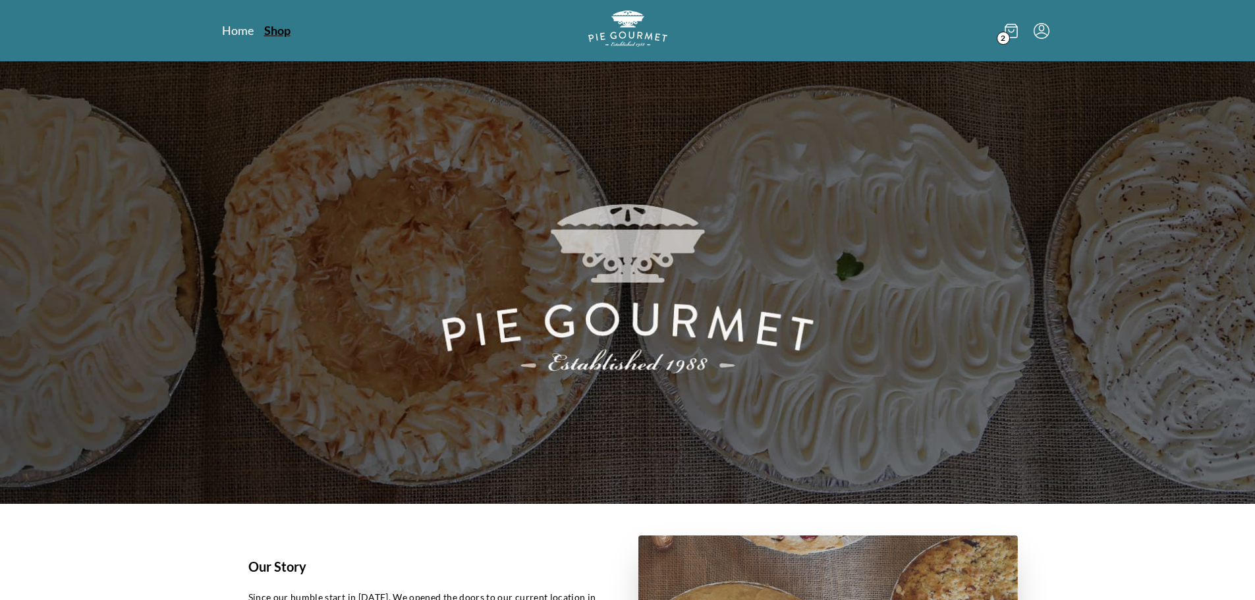
click at [275, 30] on link "Shop" at bounding box center [277, 30] width 26 height 16
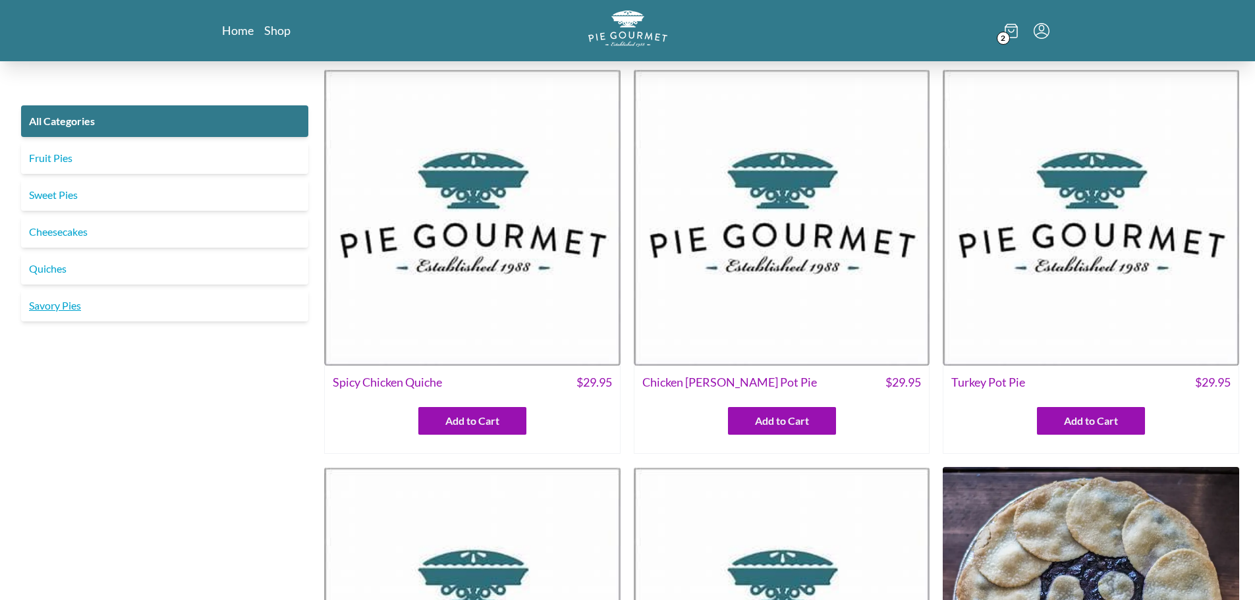
click at [86, 306] on link "Savory Pies" at bounding box center [164, 306] width 287 height 32
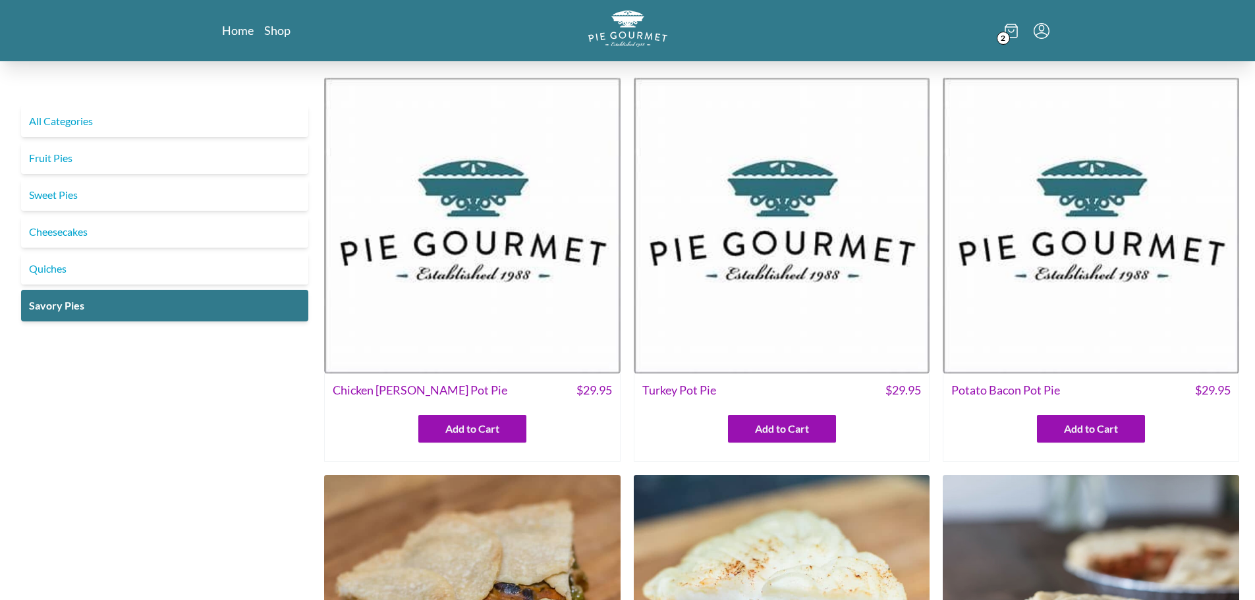
click at [1005, 35] on span "2" at bounding box center [1003, 38] width 13 height 13
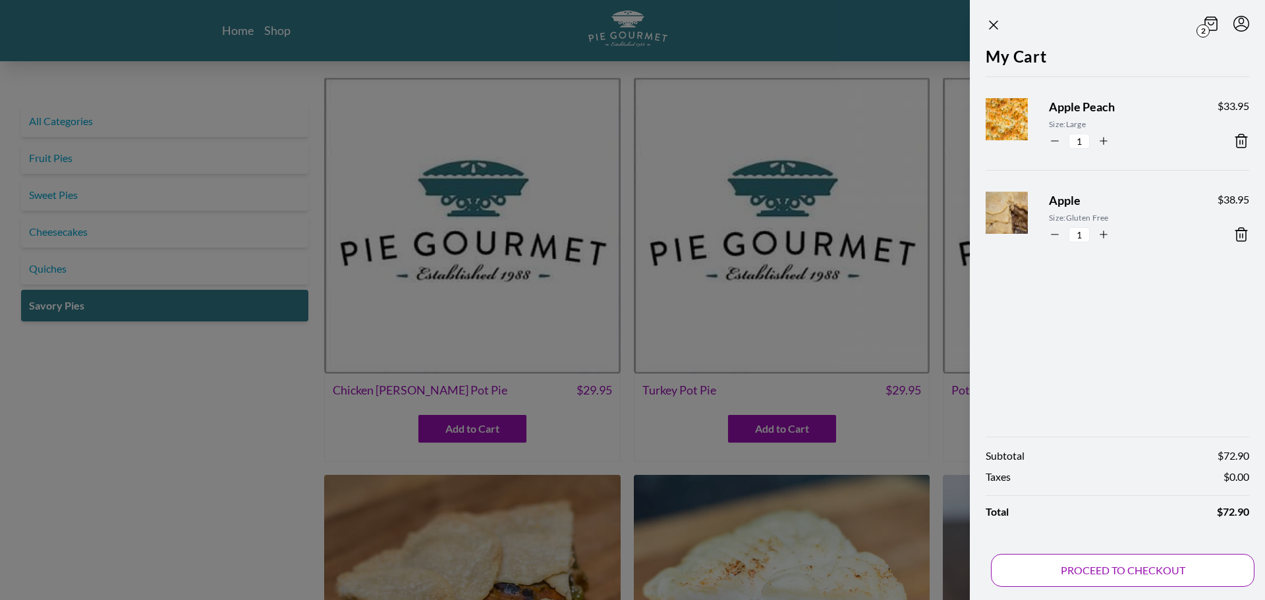
click at [1125, 565] on button "PROCEED TO CHECKOUT" at bounding box center [1122, 570] width 263 height 33
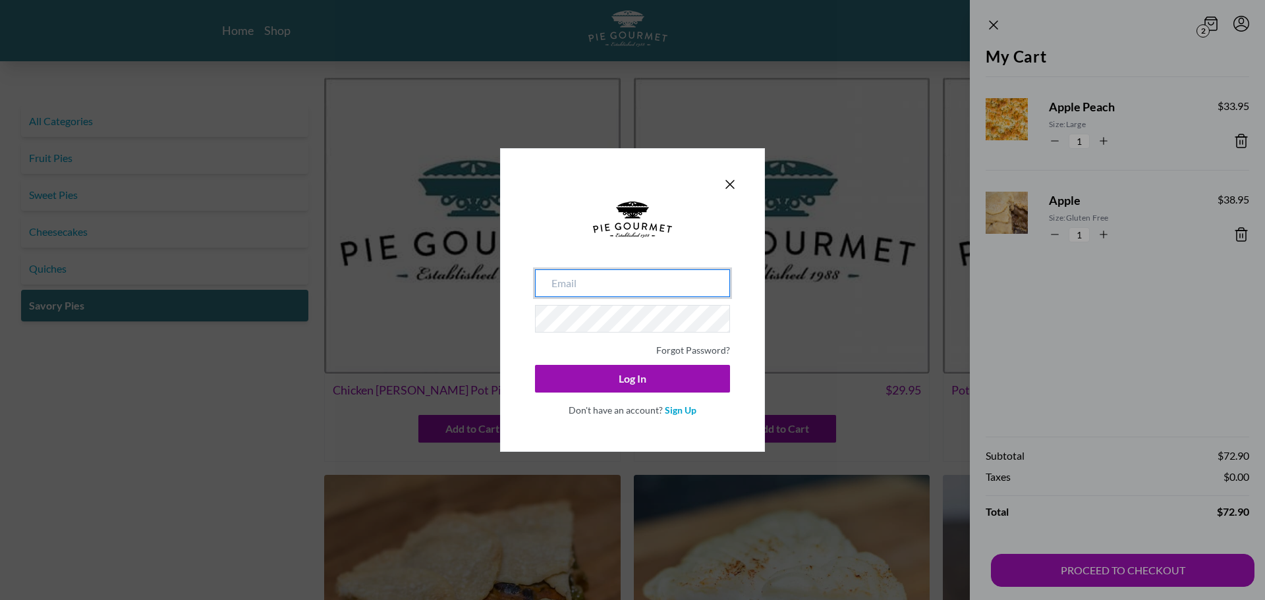
click at [557, 288] on input "email" at bounding box center [632, 283] width 195 height 28
type input "[EMAIL_ADDRESS][DOMAIN_NAME]"
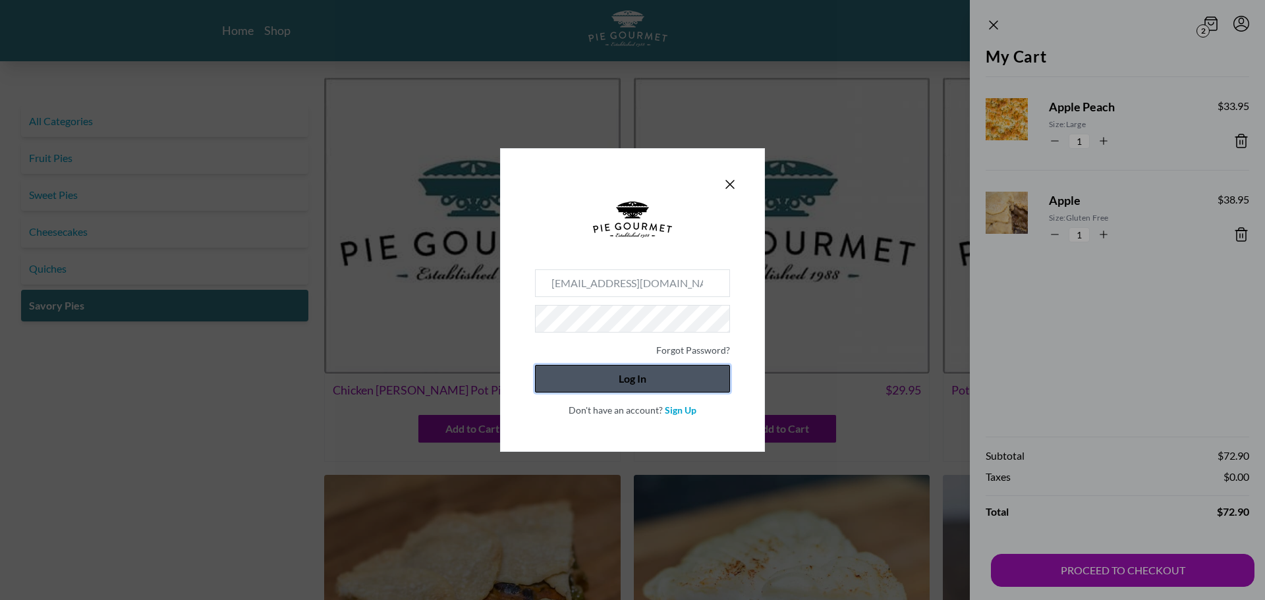
click at [623, 372] on button "Log In" at bounding box center [632, 379] width 195 height 28
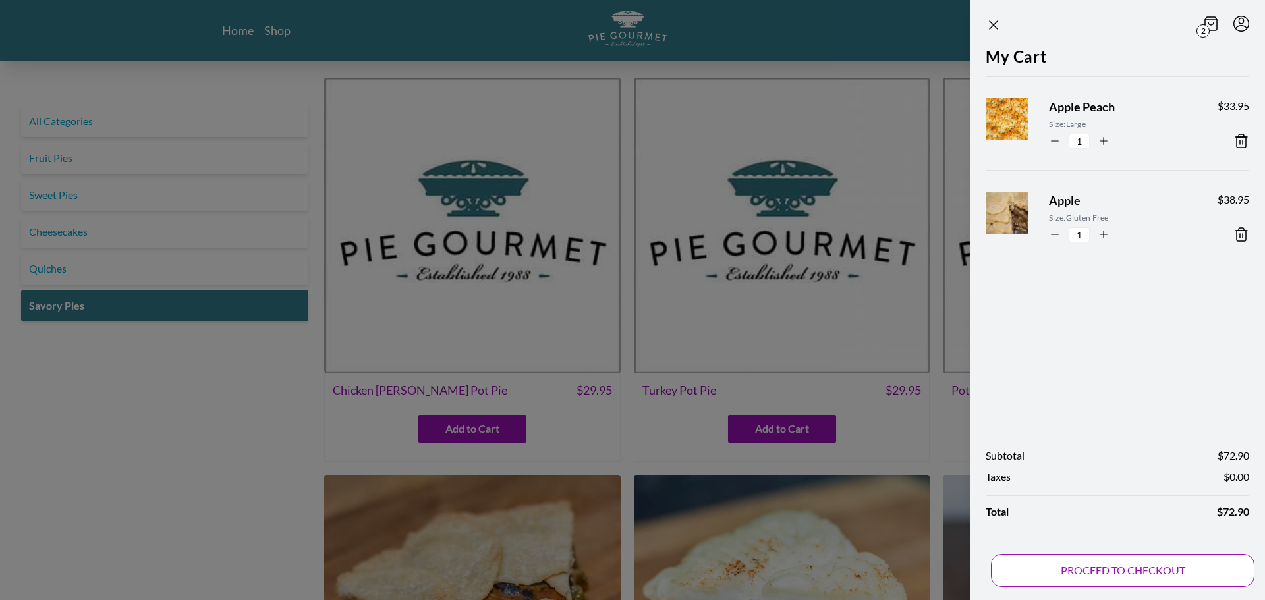
click at [1139, 567] on button "PROCEED TO CHECKOUT" at bounding box center [1122, 570] width 263 height 33
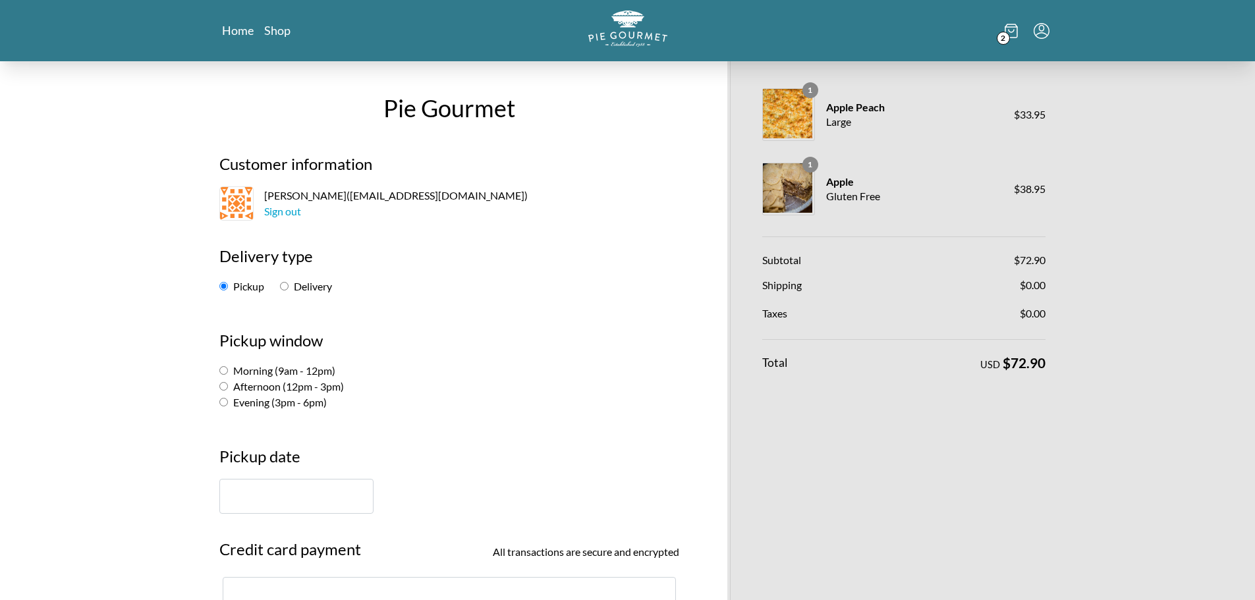
click at [226, 371] on input "Morning (9am - 12pm)" at bounding box center [223, 370] width 9 height 9
radio input "true"
click at [284, 503] on input "text" at bounding box center [296, 496] width 154 height 35
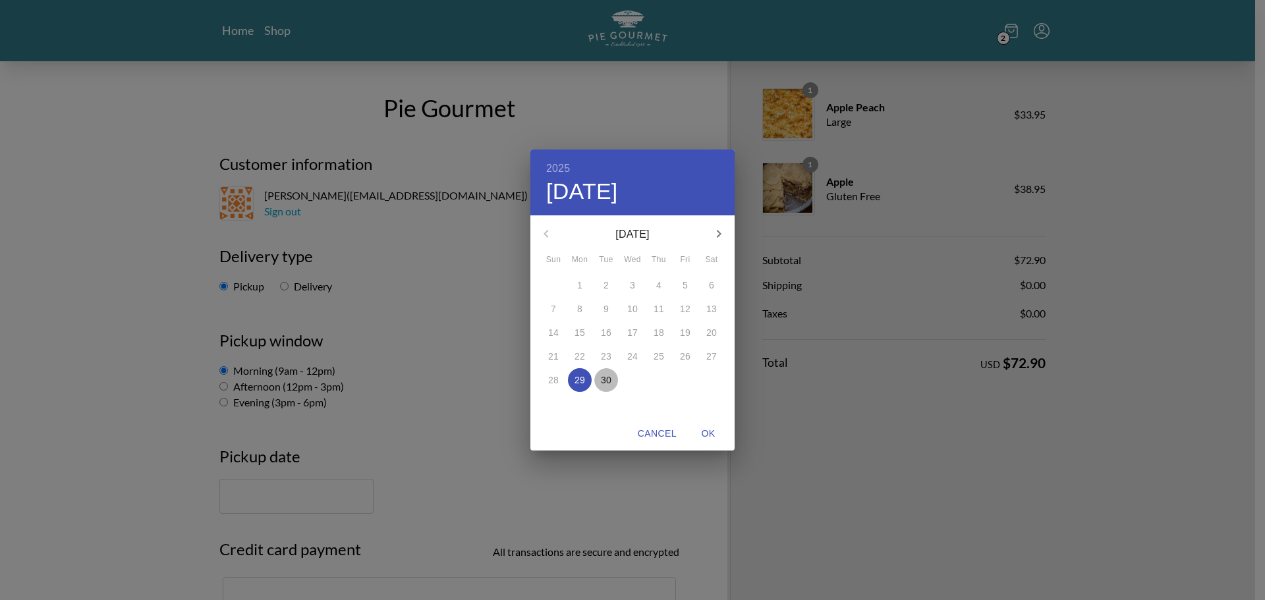
click at [603, 386] on p "30" at bounding box center [606, 380] width 11 height 13
click at [704, 432] on span "OK" at bounding box center [708, 434] width 32 height 16
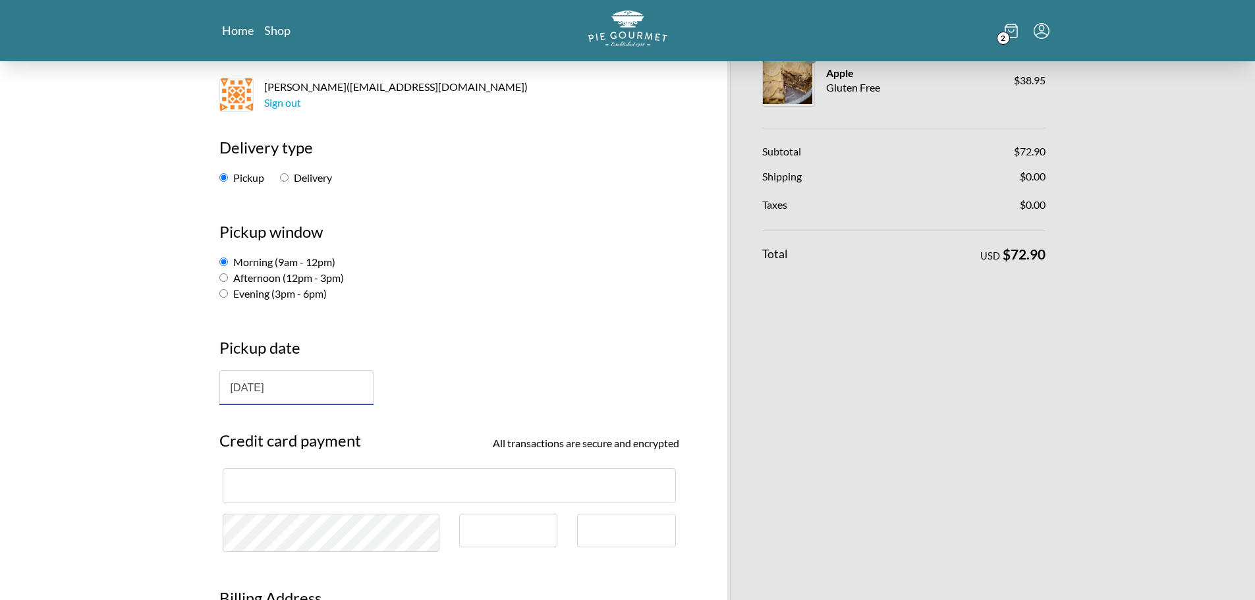
scroll to position [132, 0]
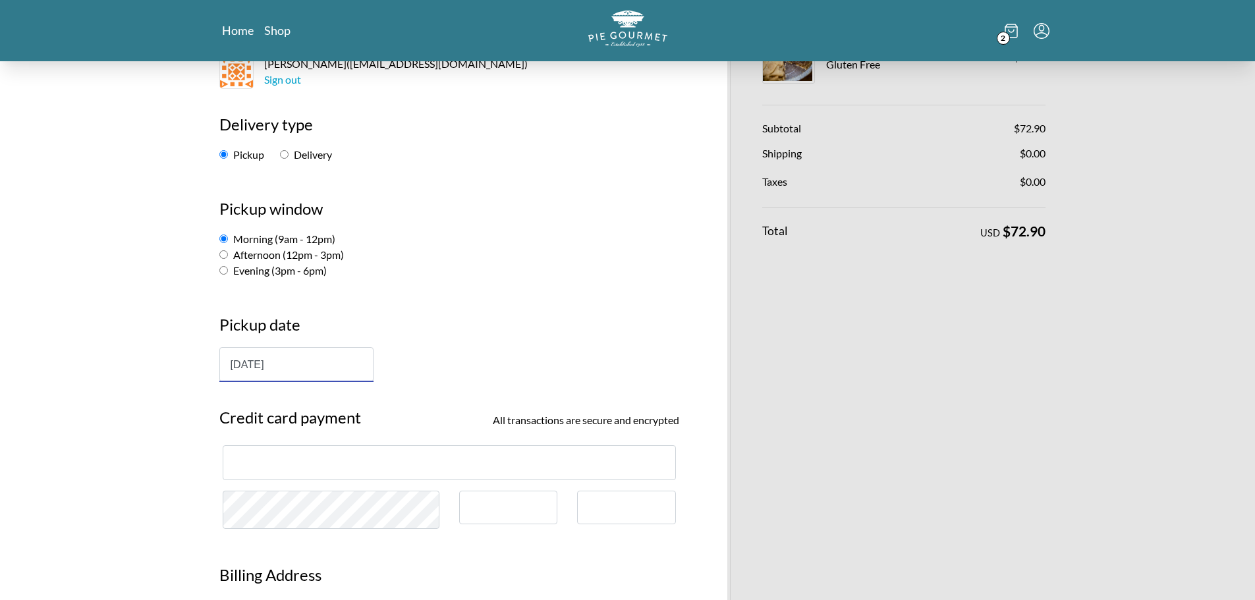
click at [255, 366] on input "[DATE]" at bounding box center [296, 364] width 154 height 35
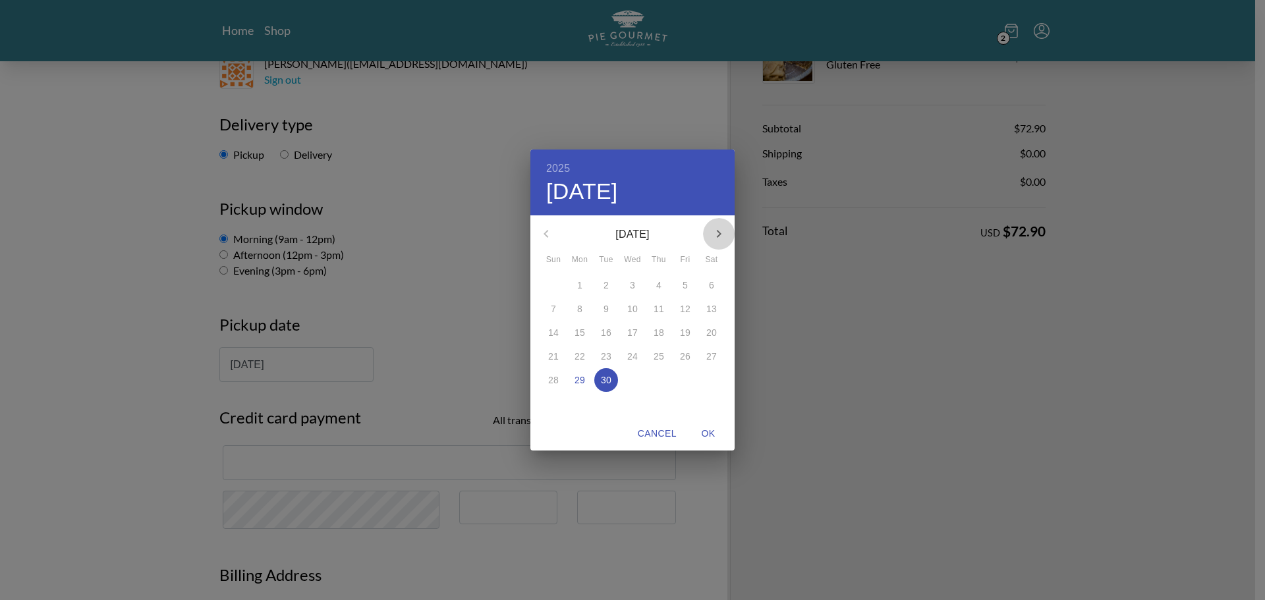
click at [719, 229] on icon "button" at bounding box center [719, 234] width 16 height 16
click at [634, 284] on p "1" at bounding box center [632, 285] width 5 height 13
click at [702, 432] on span "OK" at bounding box center [708, 434] width 32 height 16
type input "[DATE]"
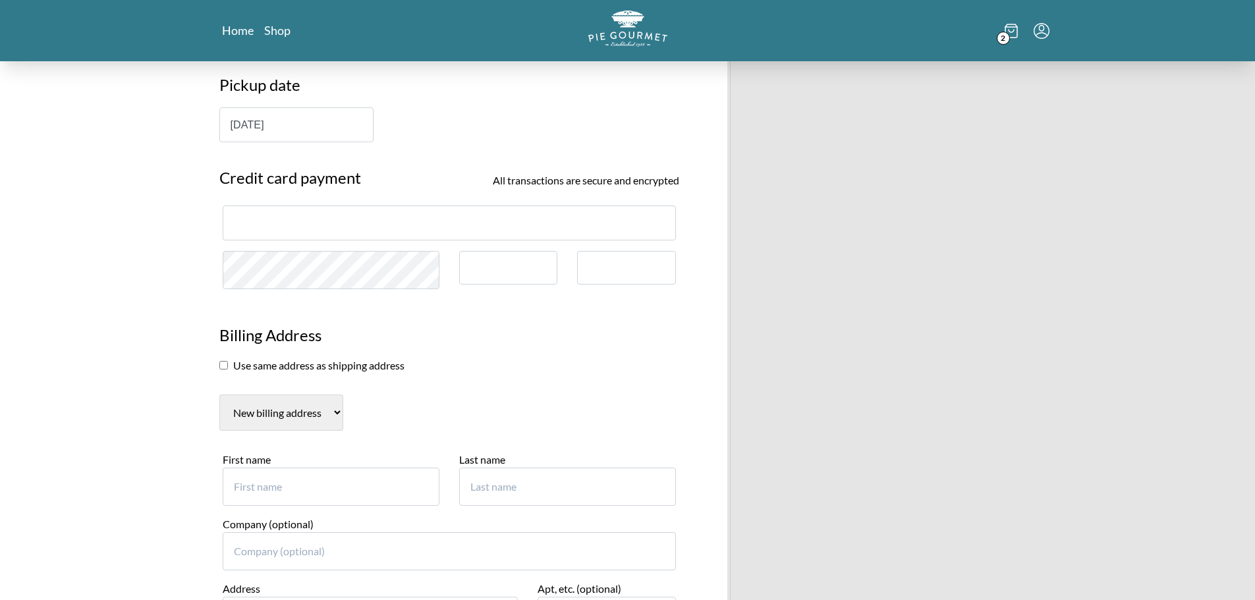
scroll to position [395, 0]
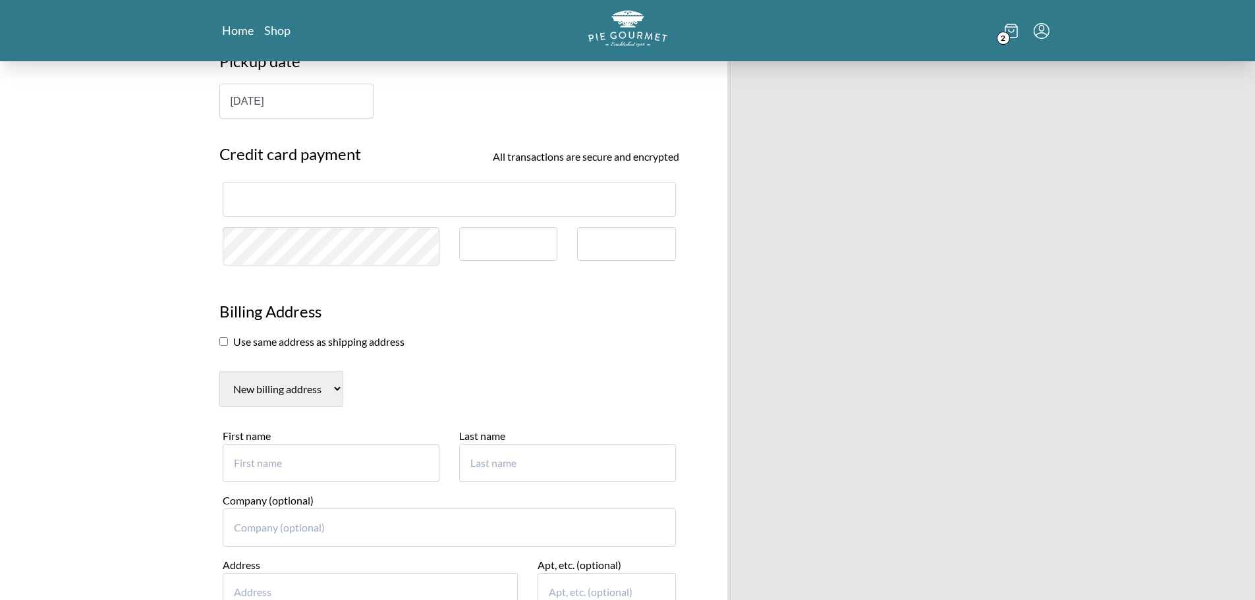
click at [225, 341] on input "checkbox" at bounding box center [223, 341] width 9 height 9
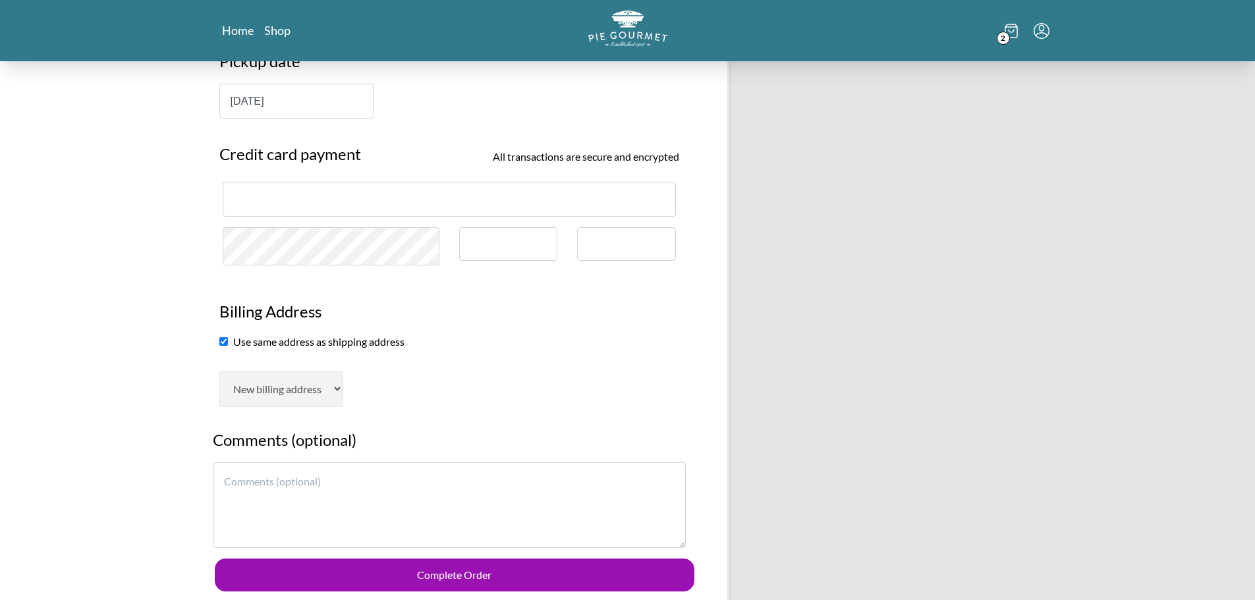
click at [224, 341] on input "checkbox" at bounding box center [223, 341] width 9 height 9
checkbox input "false"
select select "AL"
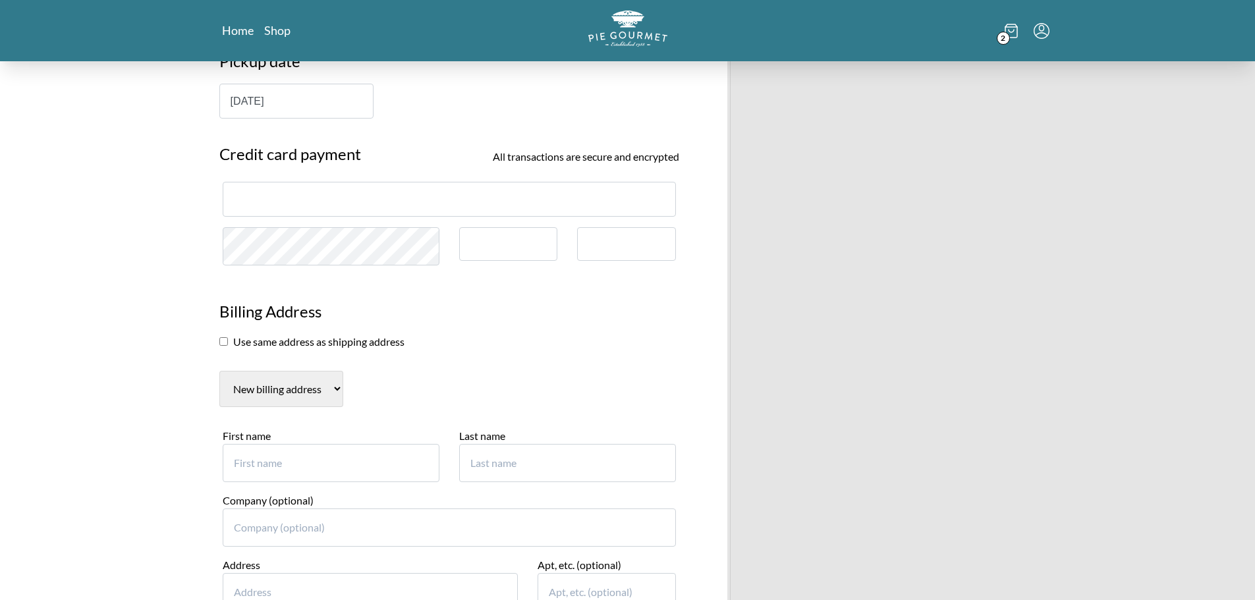
click at [224, 341] on input "checkbox" at bounding box center [223, 341] width 9 height 9
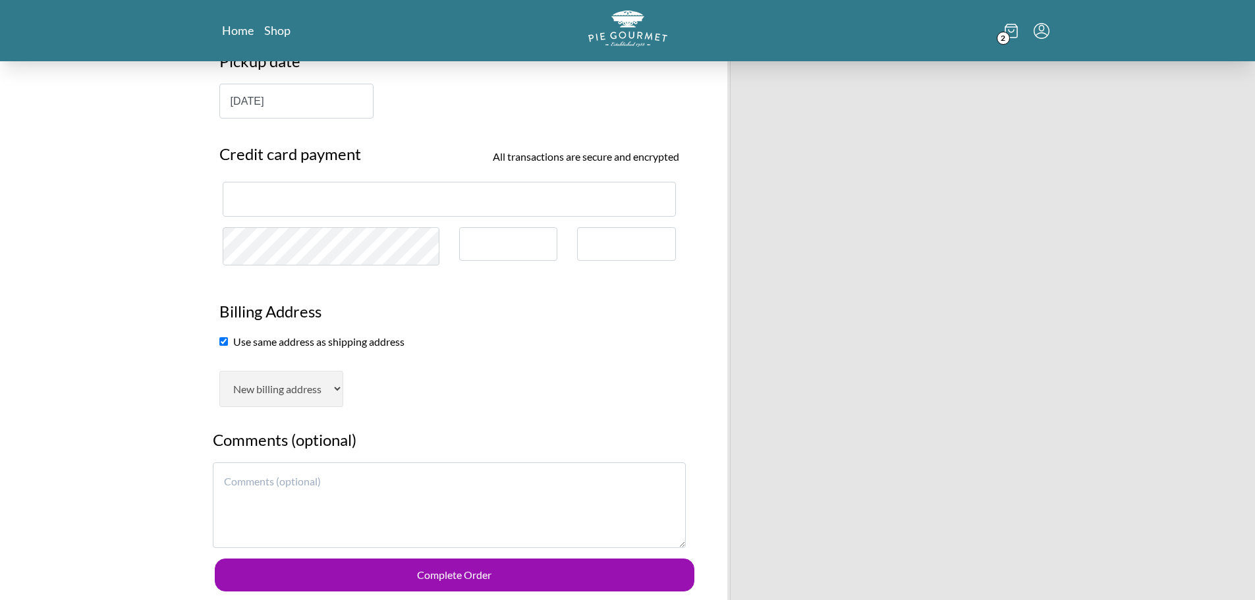
click at [225, 343] on input "checkbox" at bounding box center [223, 341] width 9 height 9
checkbox input "false"
select select "AL"
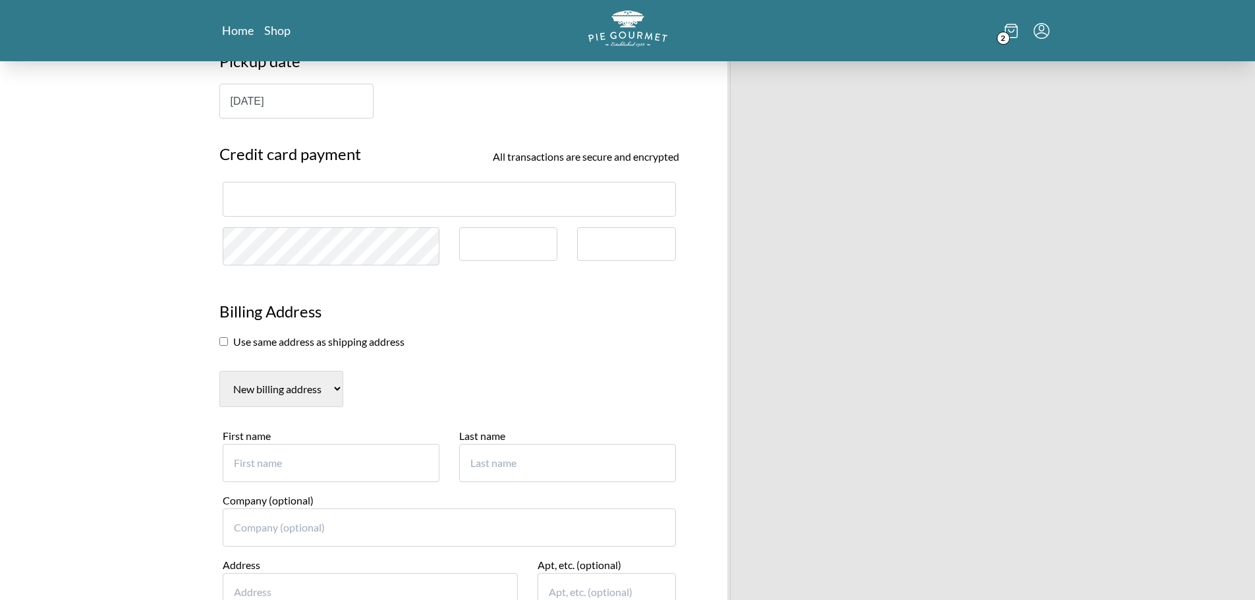
click at [286, 462] on input "First name" at bounding box center [331, 463] width 217 height 38
type input "[PERSON_NAME]"
type input "1"
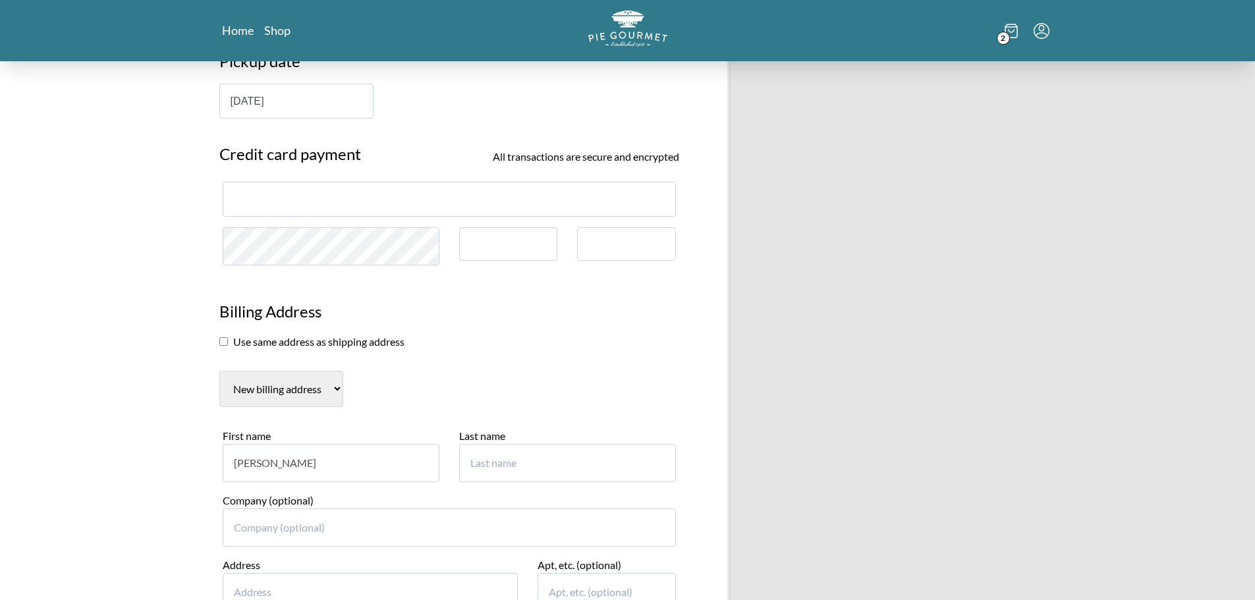
type input "[PERSON_NAME]"
type input "VPC"
click at [353, 559] on div "Address" at bounding box center [371, 584] width 296 height 54
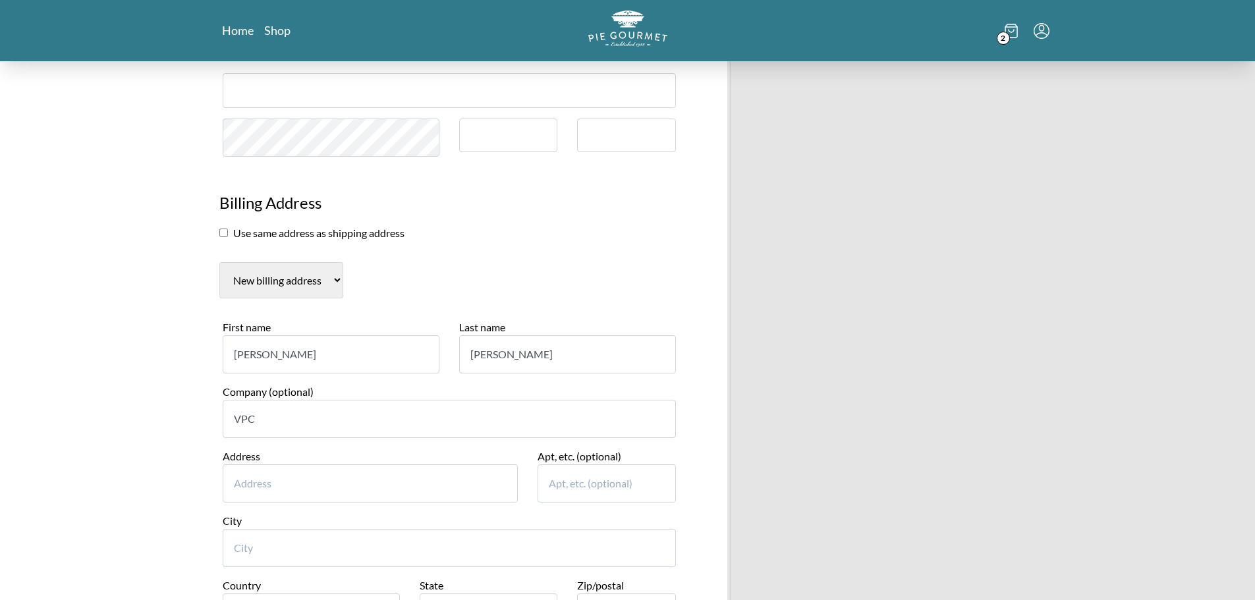
scroll to position [593, 0]
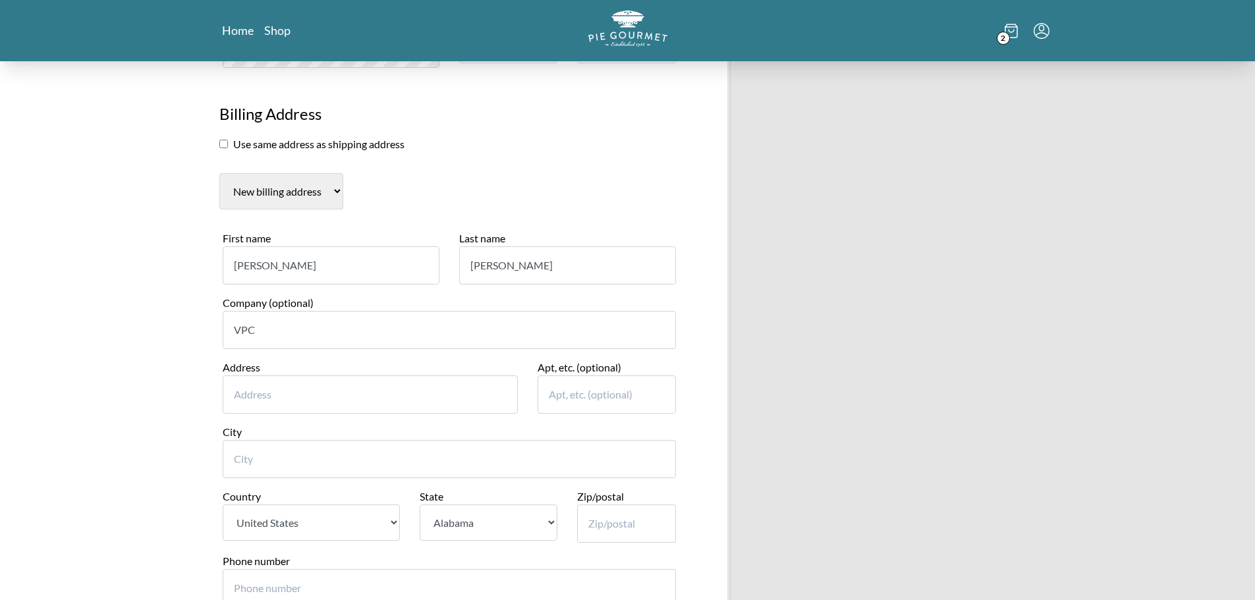
click at [248, 450] on input "City" at bounding box center [449, 459] width 453 height 38
type input "[GEOGRAPHIC_DATA]"
type input "[STREET_ADDRESS]"
select select "VA"
type input "22180"
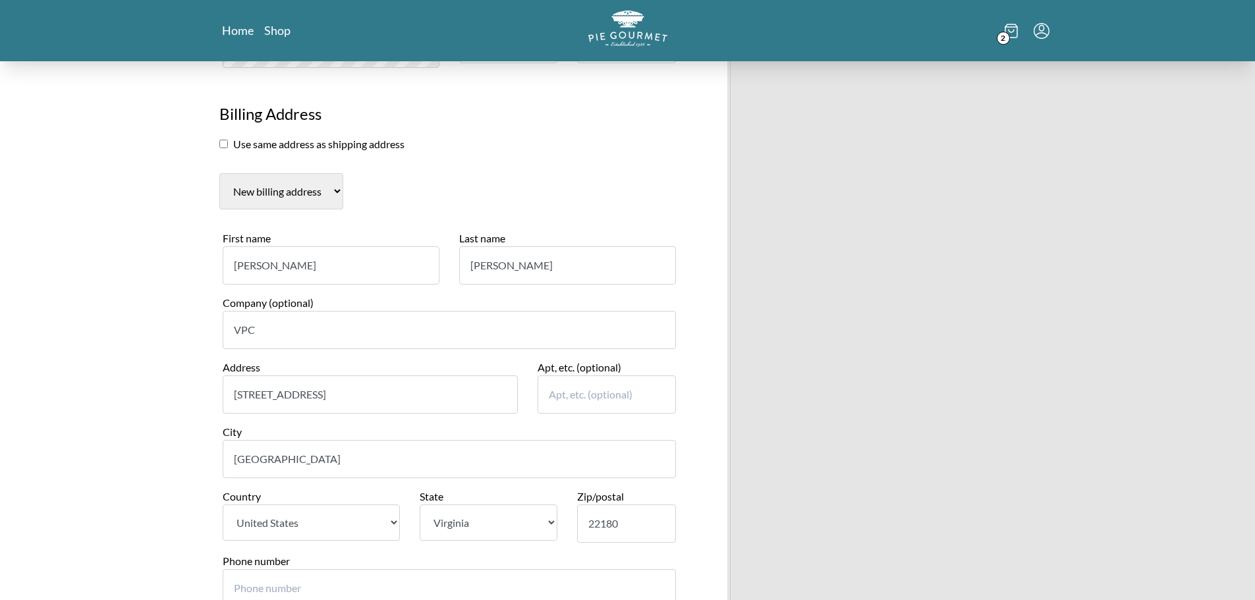
type input "7032823056"
click at [404, 538] on div "Country [GEOGRAPHIC_DATA]" at bounding box center [311, 521] width 197 height 65
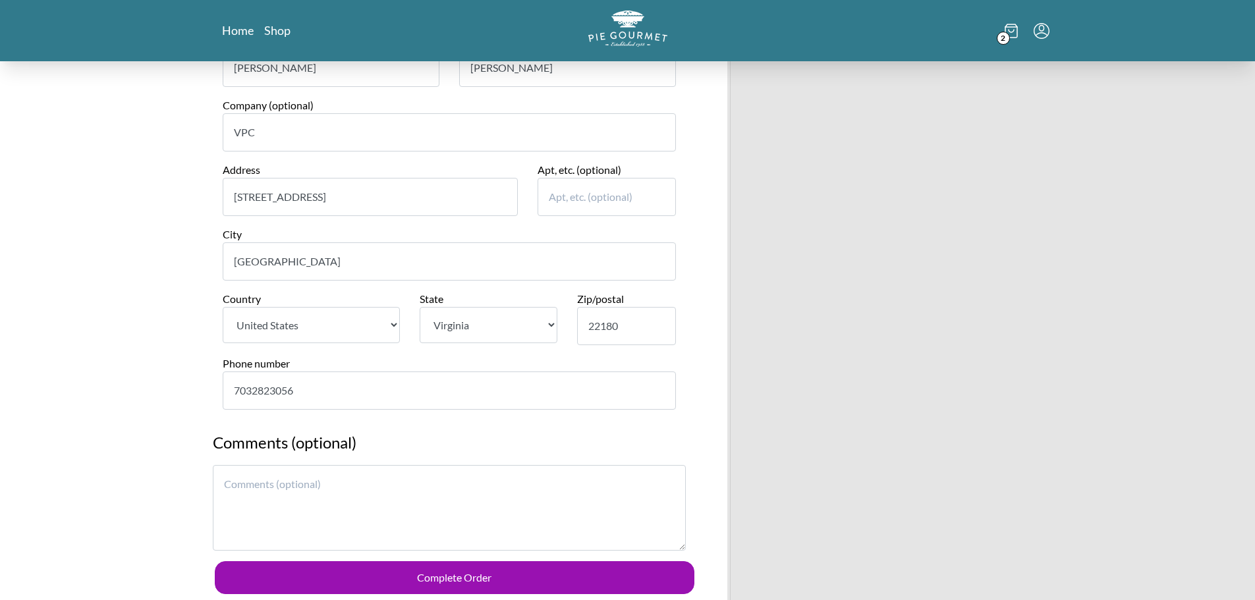
scroll to position [856, 0]
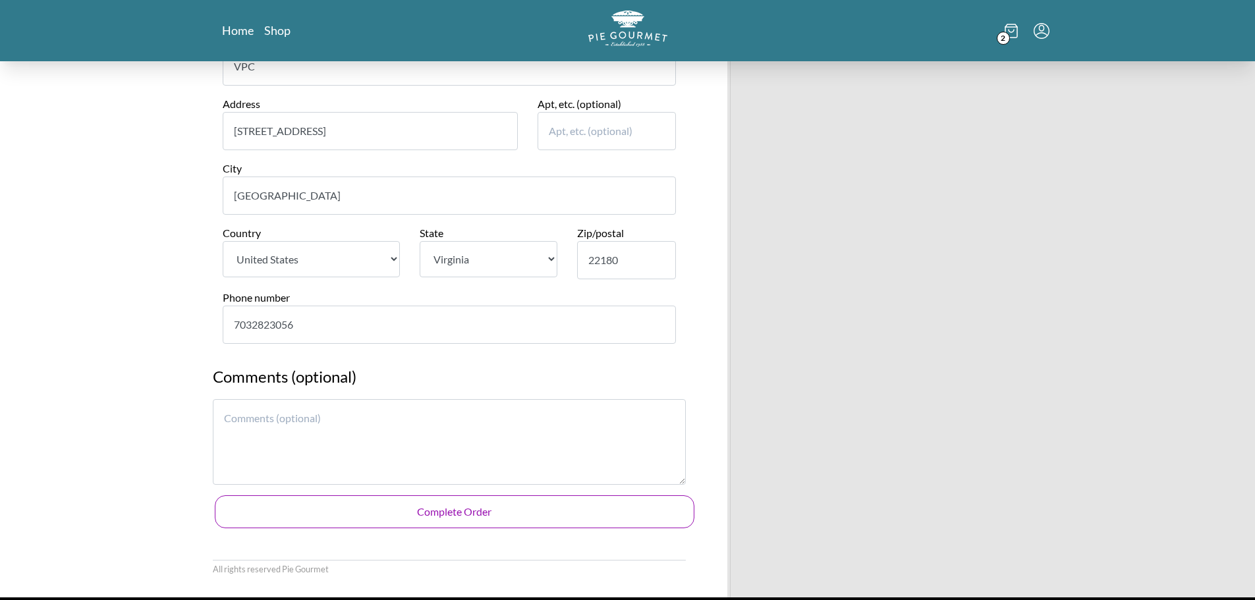
click at [446, 509] on button "Complete Order" at bounding box center [455, 511] width 480 height 33
